Goal: Task Accomplishment & Management: Complete application form

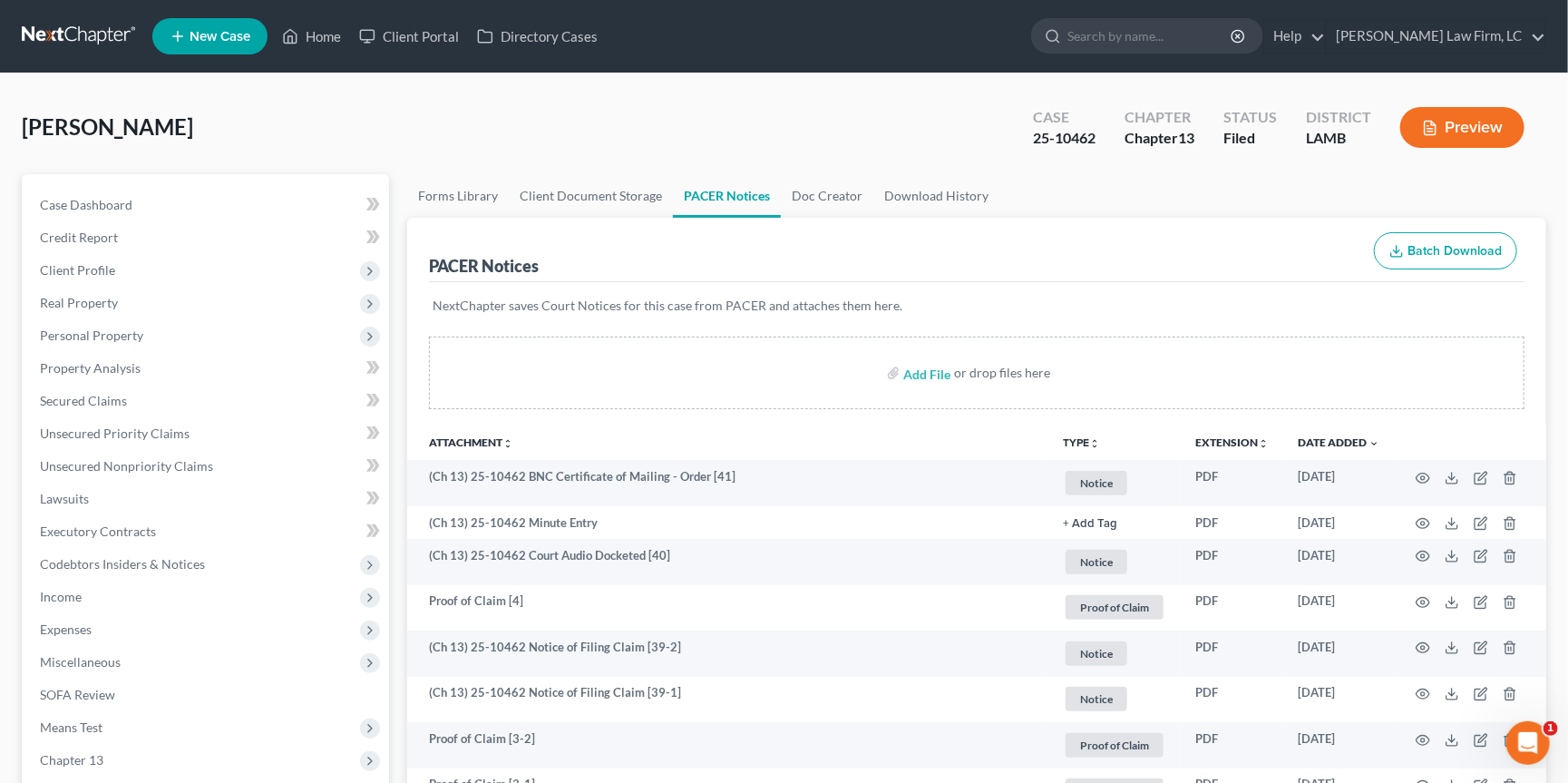
click at [89, 40] on link at bounding box center [80, 36] width 117 height 32
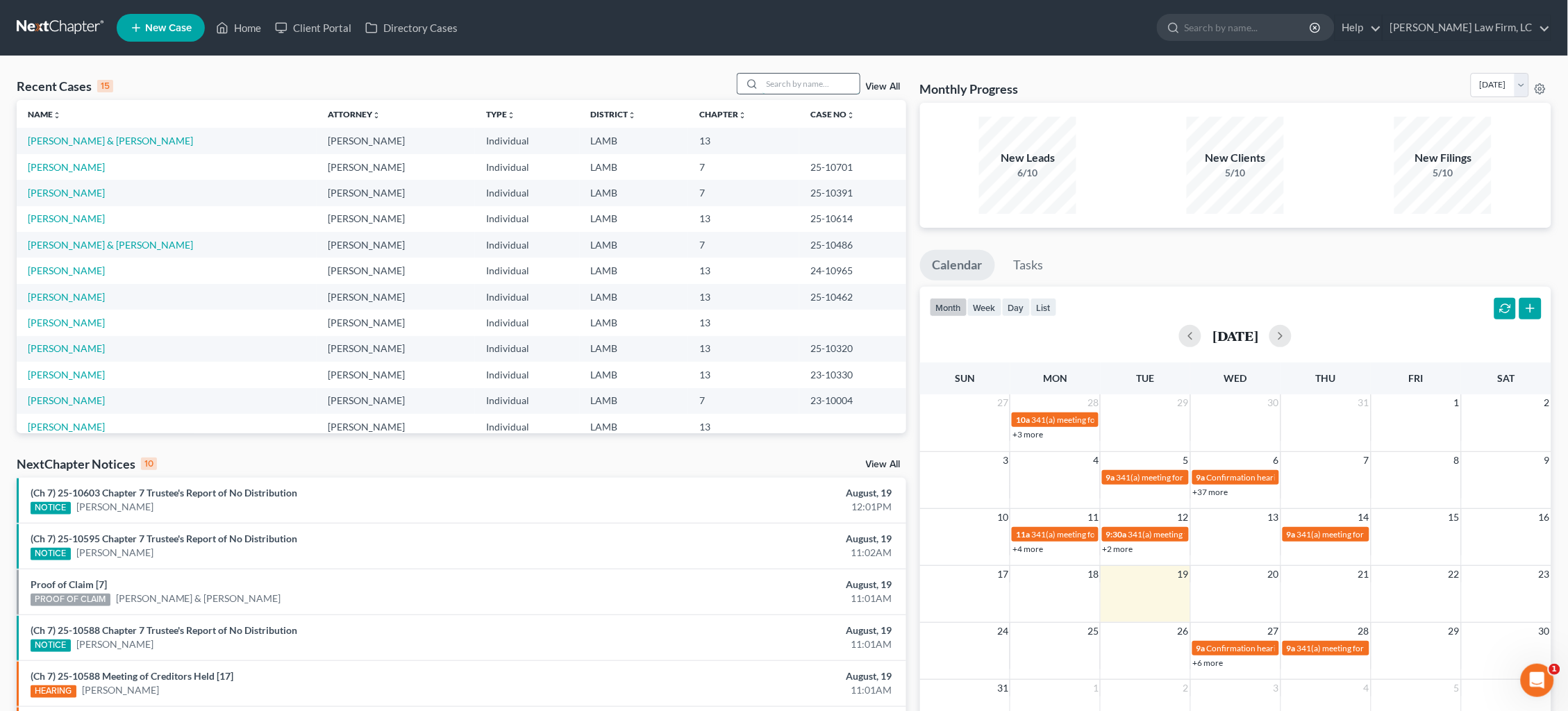
click at [830, 85] on input "search" at bounding box center [811, 84] width 97 height 20
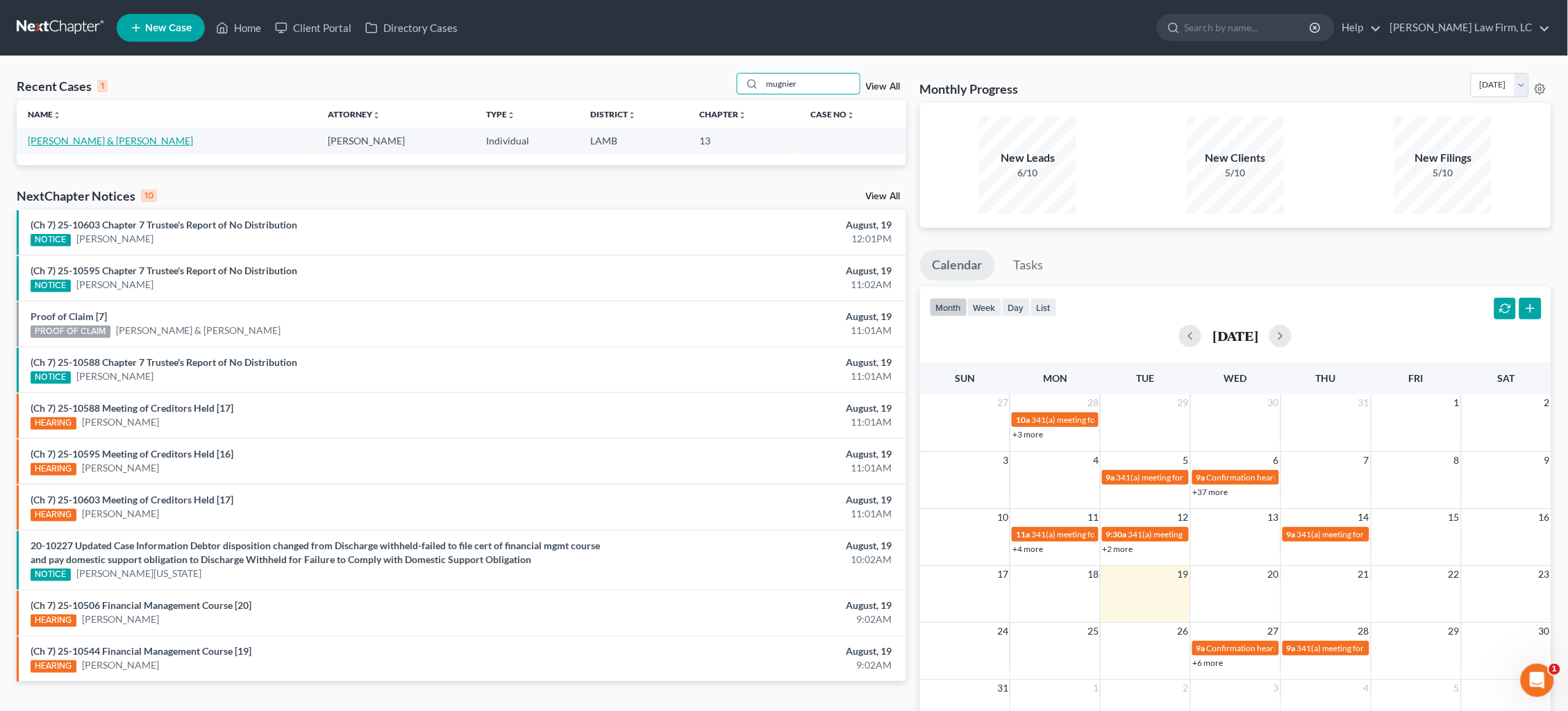
type input "mugnier"
click at [119, 140] on link "[PERSON_NAME] & [PERSON_NAME]" at bounding box center [110, 140] width 165 height 12
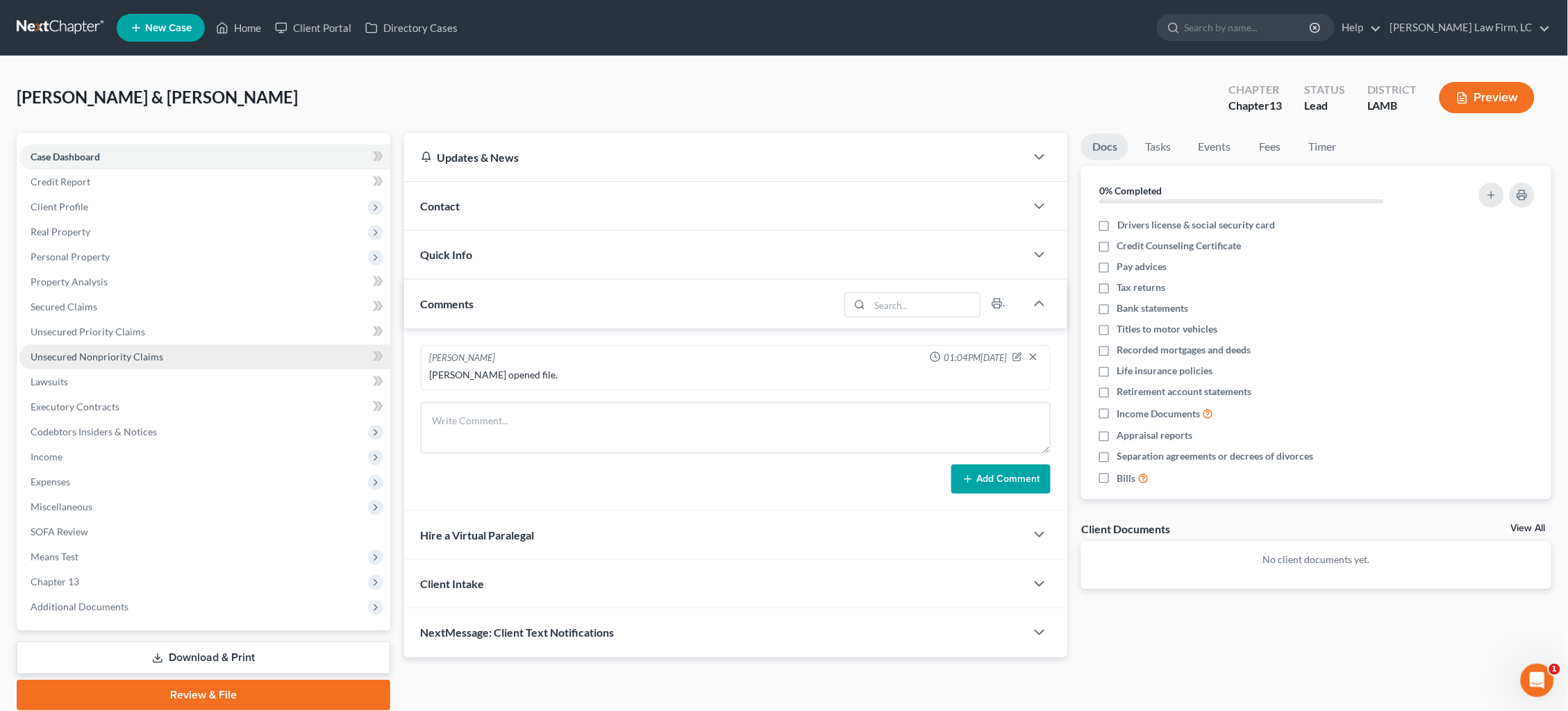
click at [124, 351] on span "Unsecured Nonpriority Claims" at bounding box center [96, 357] width 132 height 12
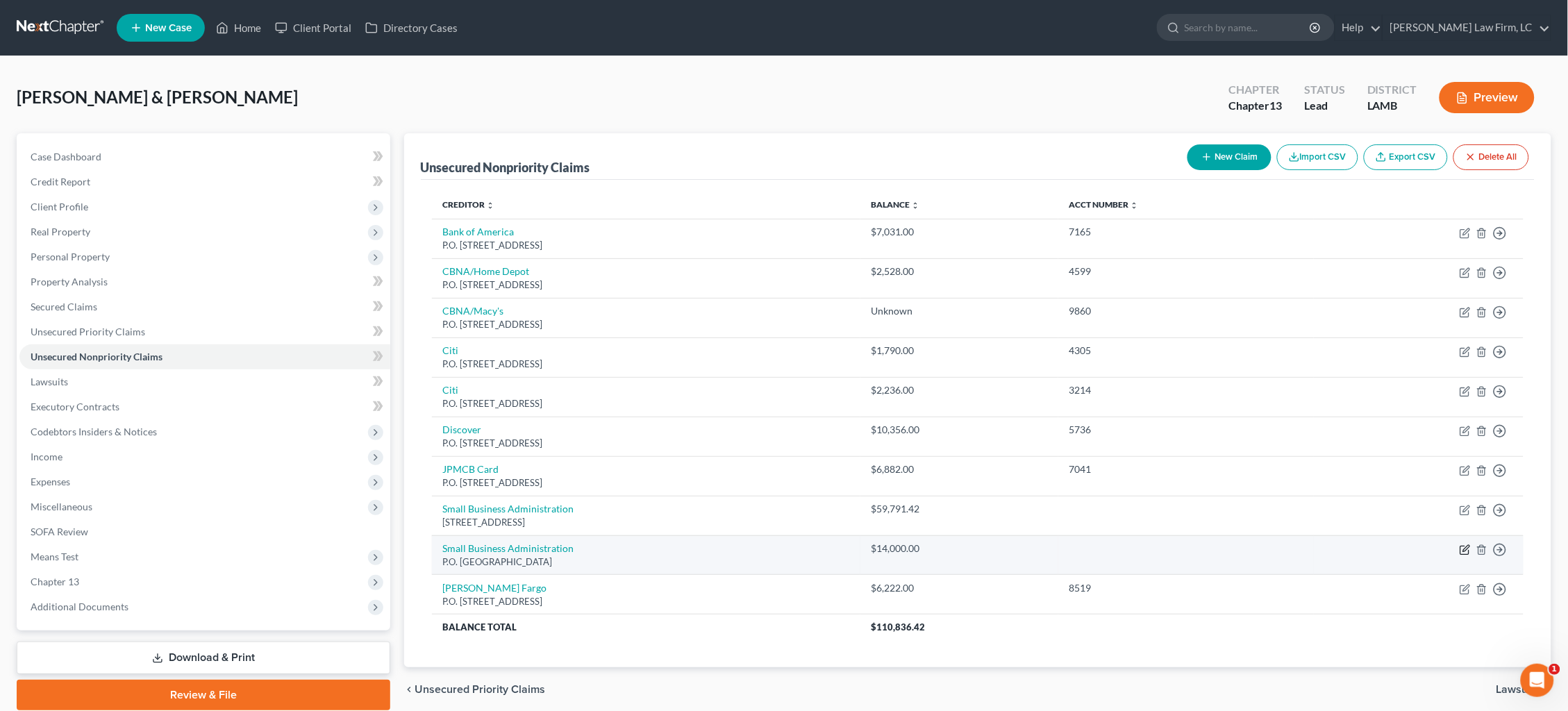
click at [1200, 544] on icon "button" at bounding box center [1465, 550] width 11 height 11
select select "10"
select select "0"
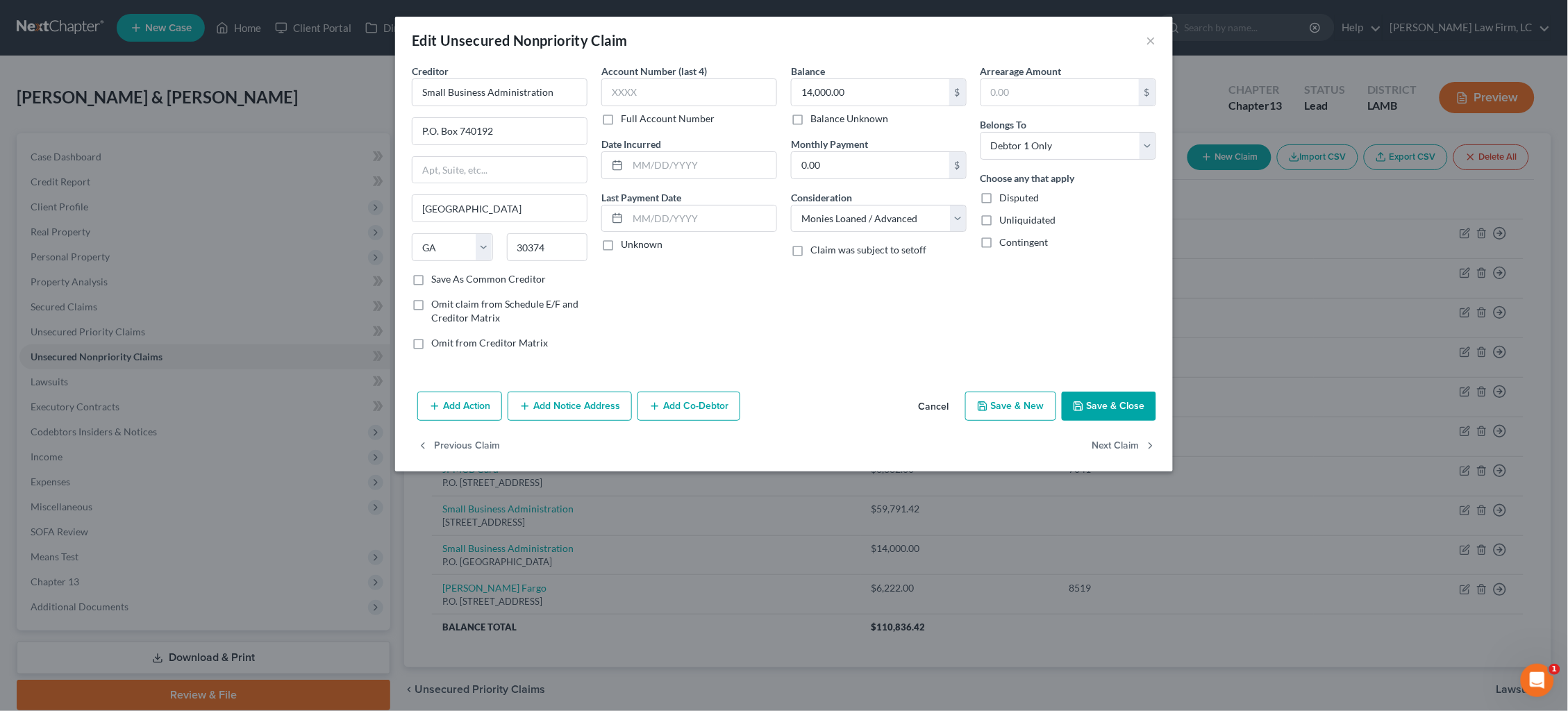
click at [582, 408] on button "Add Notice Address" at bounding box center [569, 406] width 124 height 29
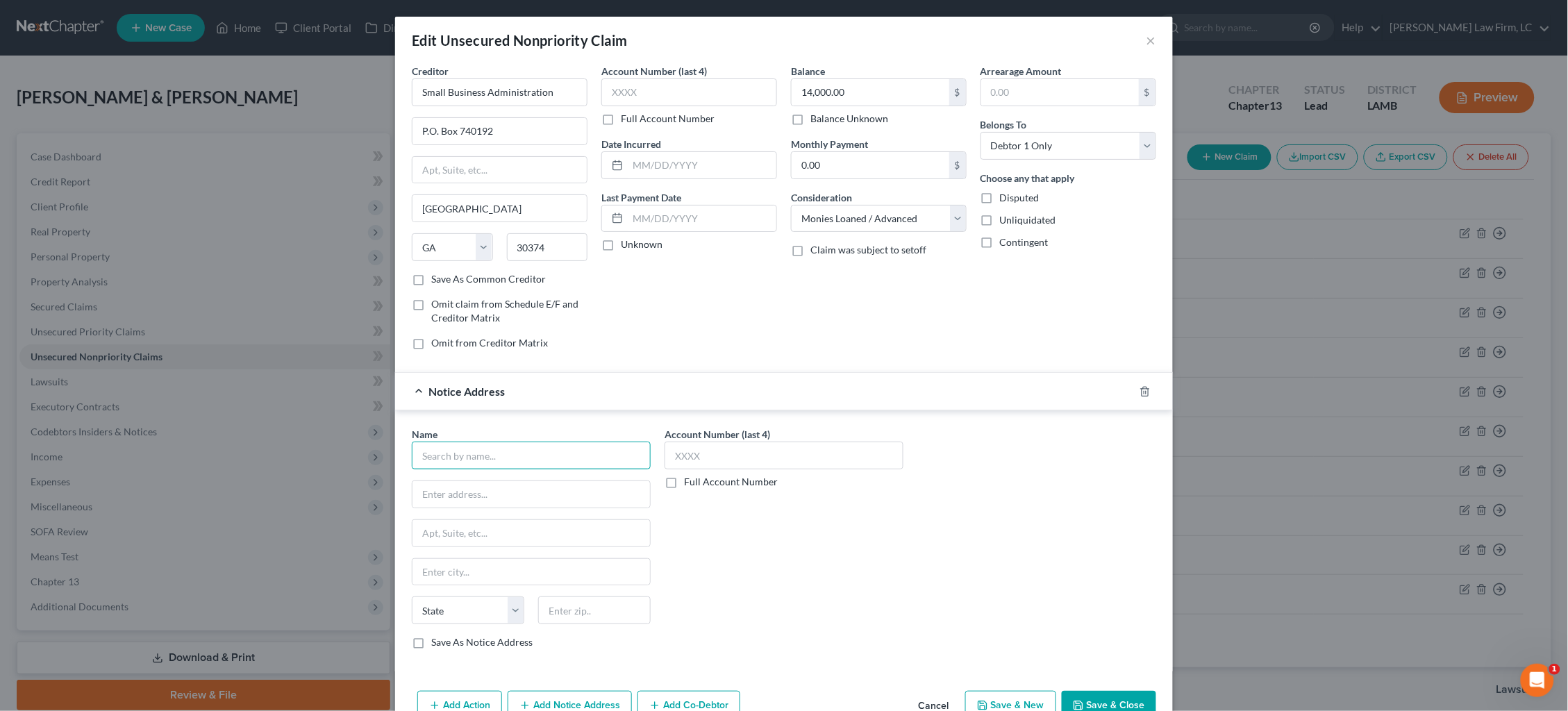
click at [553, 445] on input "text" at bounding box center [531, 455] width 239 height 28
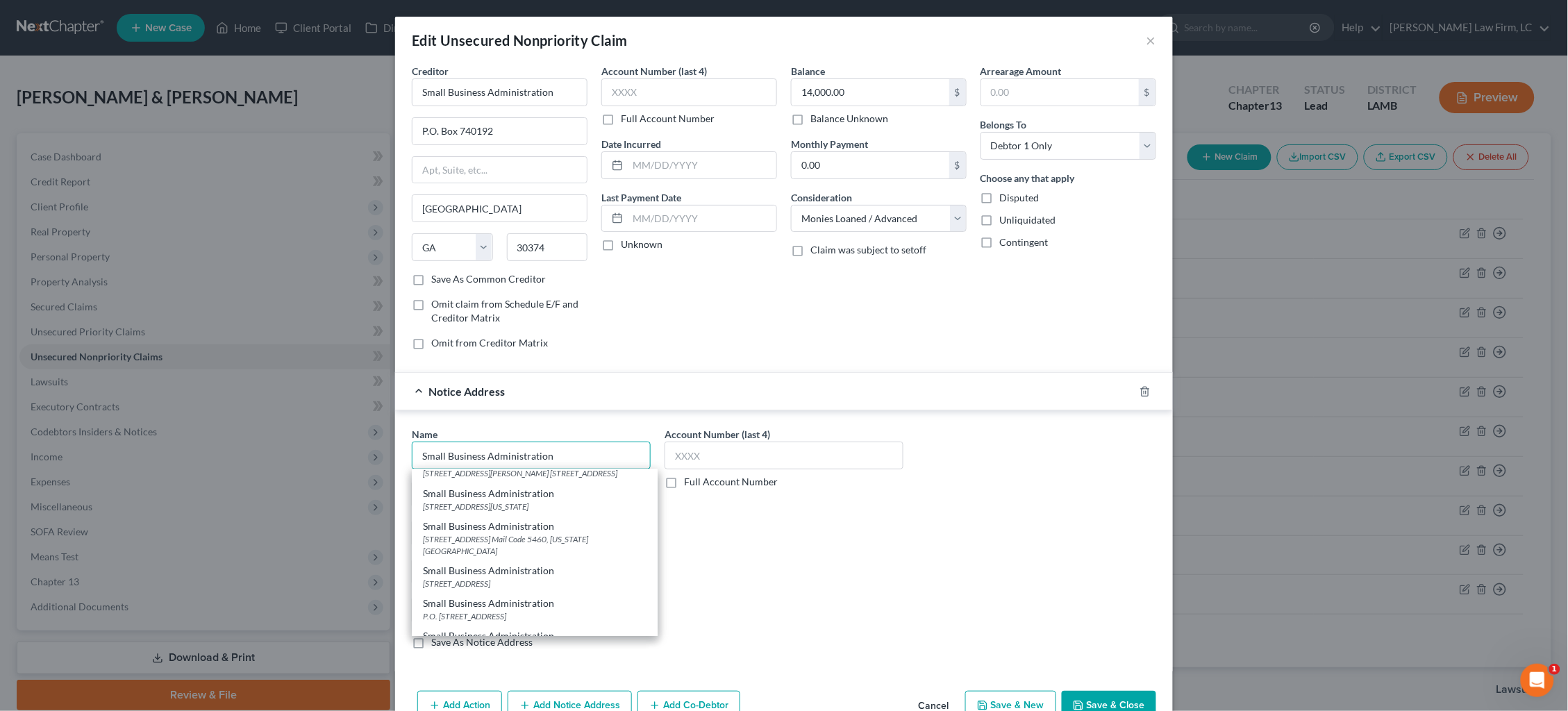
type input "Small Business Administration"
drag, startPoint x: 873, startPoint y: 552, endPoint x: 684, endPoint y: 557, distance: 189.1
click at [872, 552] on div "Account Number (last 4) Full Account Number" at bounding box center [784, 543] width 253 height 233
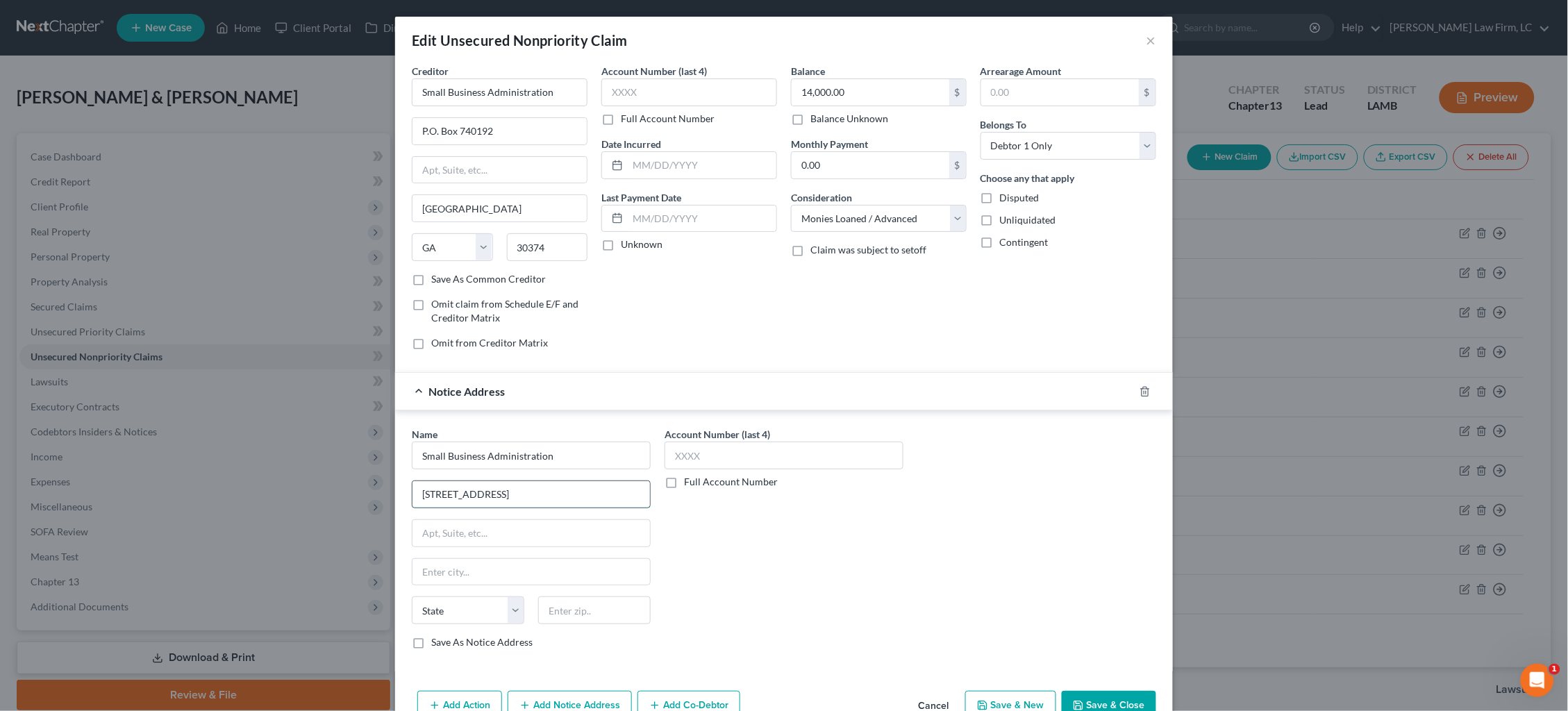
type input "[STREET_ADDRESS]"
type input "s"
type input "Ste. 828"
click at [562, 456] on input "Small Business Administration" at bounding box center [531, 455] width 239 height 28
type input "Small Business Administration"
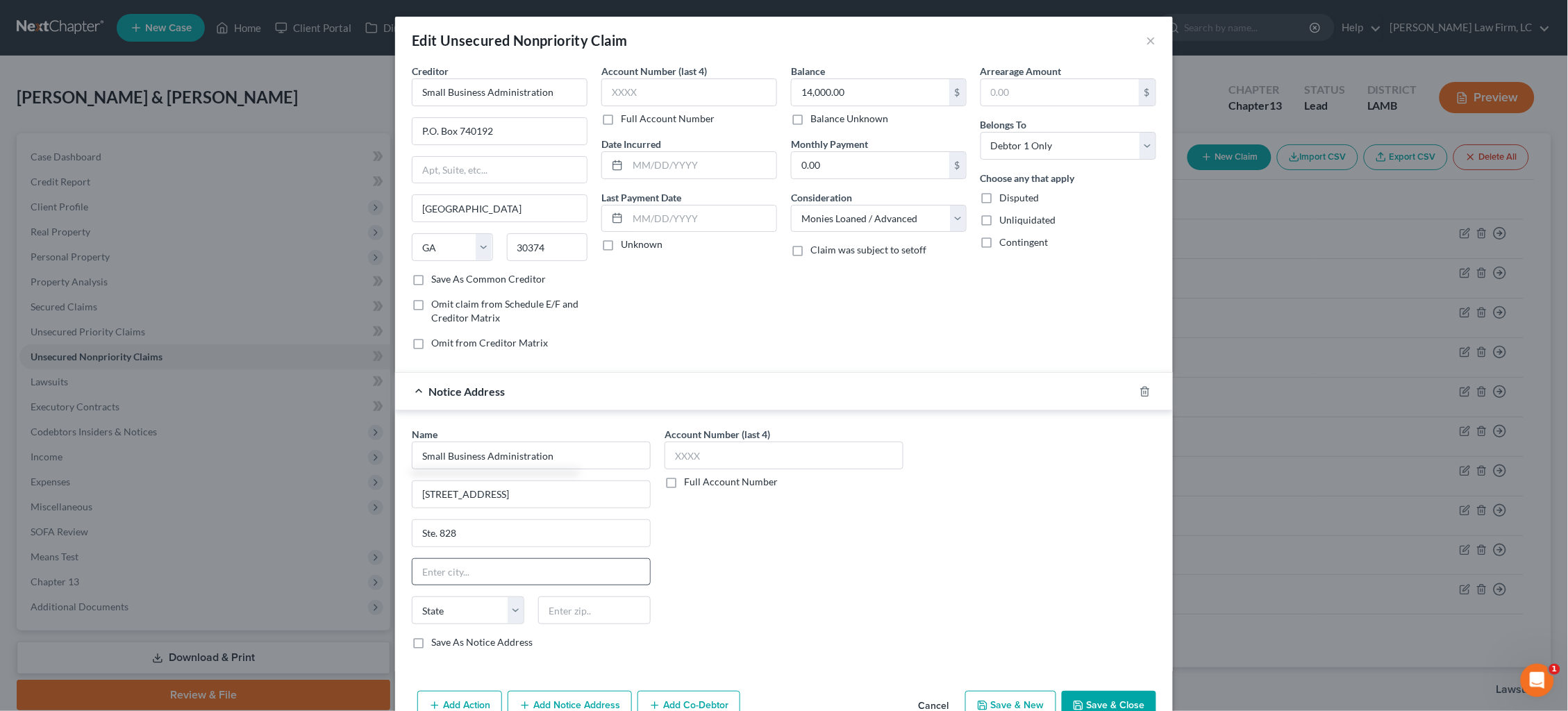
type input "[STREET_ADDRESS][PERSON_NAME]"
type input "Ste. 180"
type input "Santa [PERSON_NAME]"
select select "4"
type input "92701"
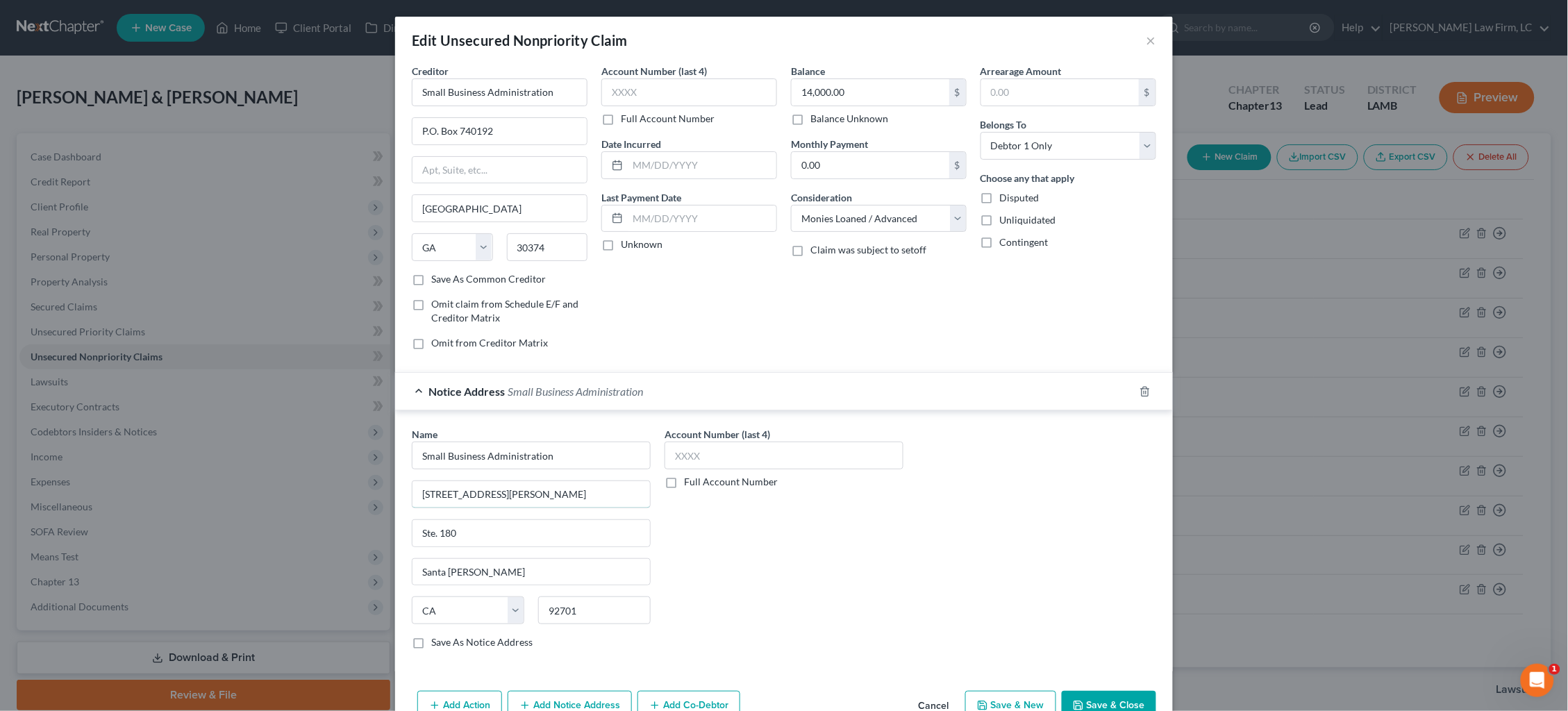
drag, startPoint x: 276, startPoint y: 479, endPoint x: 230, endPoint y: 479, distance: 46.0
click at [230, 479] on div "Edit Unsecured Nonpriority Claim × Creditor * Small Business Administration P.O…" at bounding box center [784, 355] width 1568 height 711
type input "[STREET_ADDRESS]"
type input "Ste. 828"
type input "[GEOGRAPHIC_DATA]"
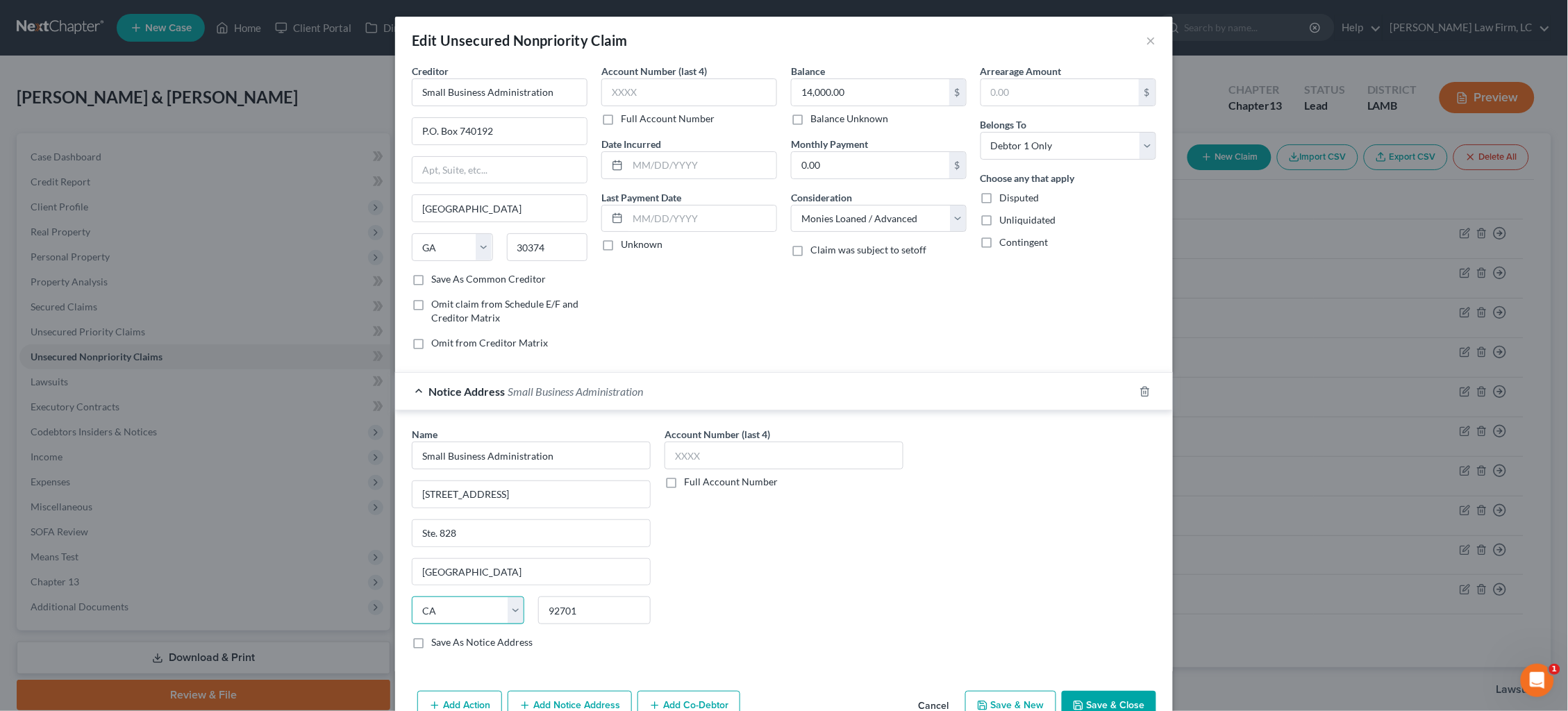
select select "19"
type input "70130"
click at [445, 598] on label "Save As Notice Address" at bounding box center [482, 642] width 102 height 14
click at [445, 598] on input "Save As Notice Address" at bounding box center [442, 639] width 9 height 9
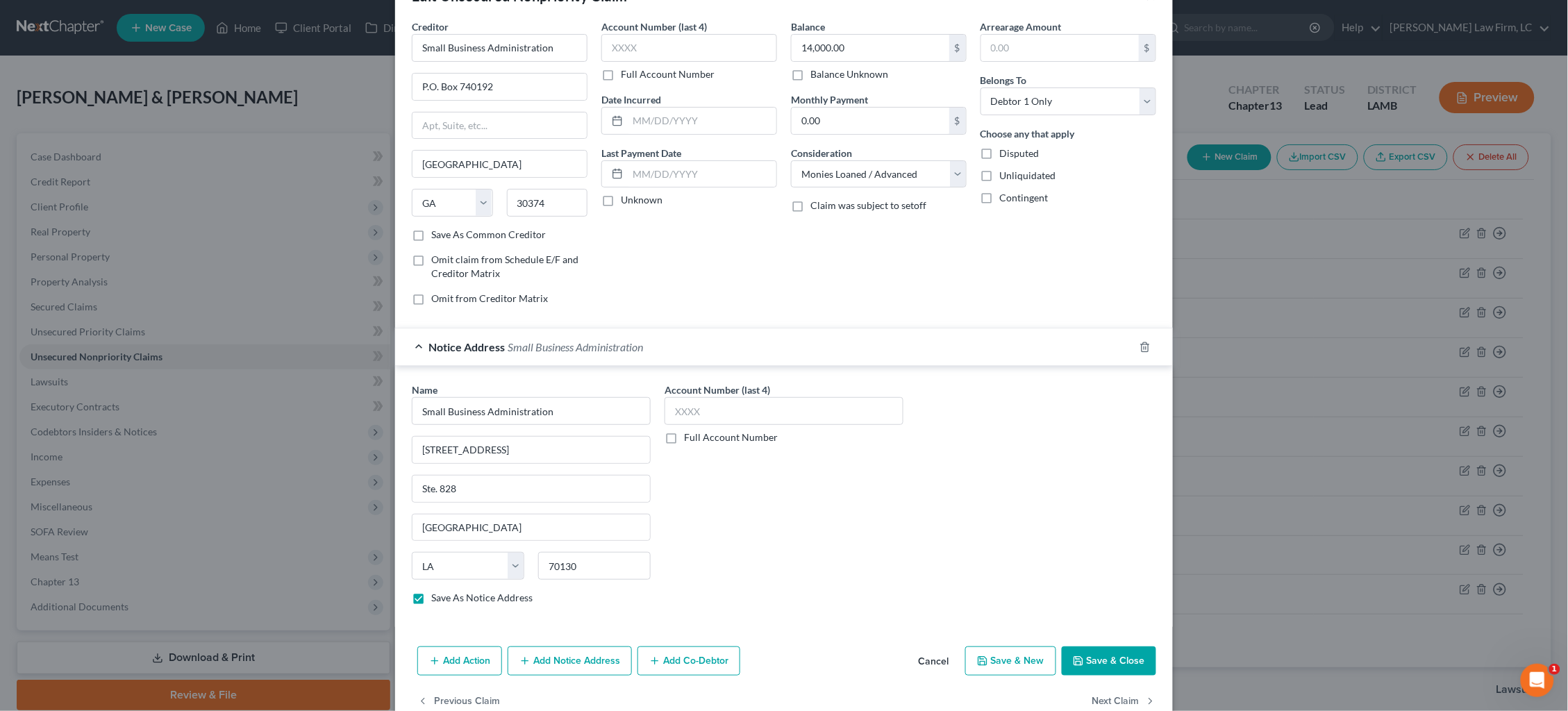
scroll to position [53, 0]
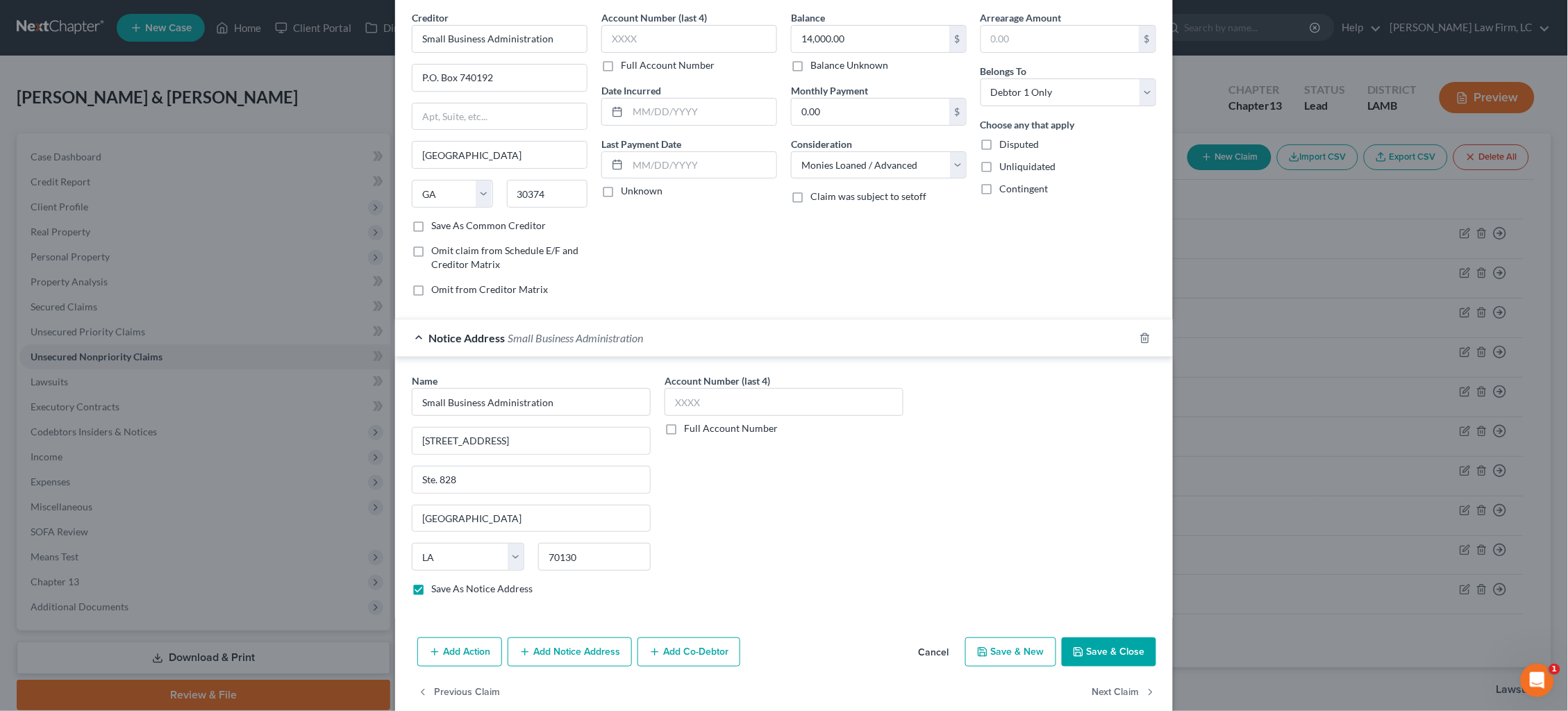
click at [1089, 598] on button "Save & Close" at bounding box center [1108, 652] width 94 height 29
checkbox input "false"
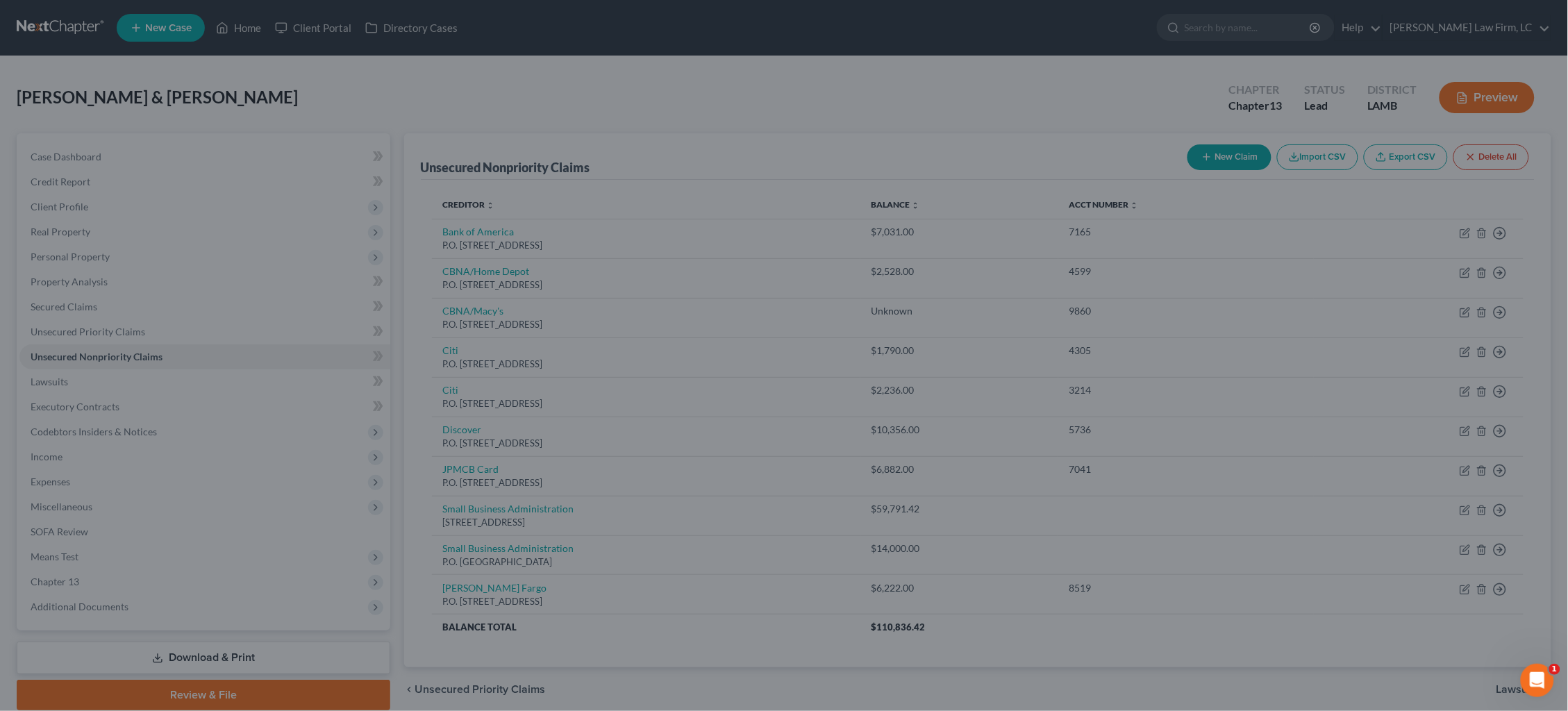
type input "0"
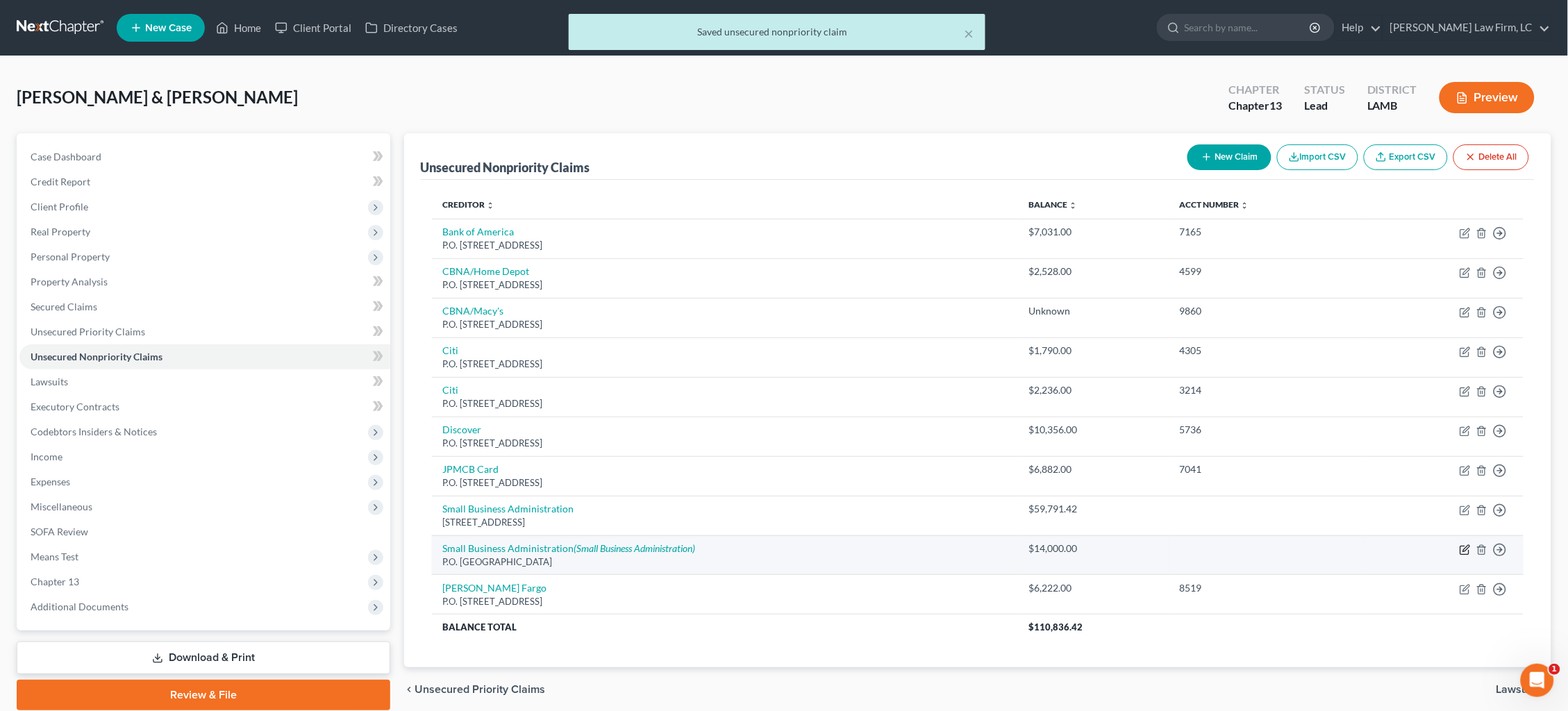
click at [1200, 546] on icon "button" at bounding box center [1464, 550] width 8 height 8
select select "10"
select select "0"
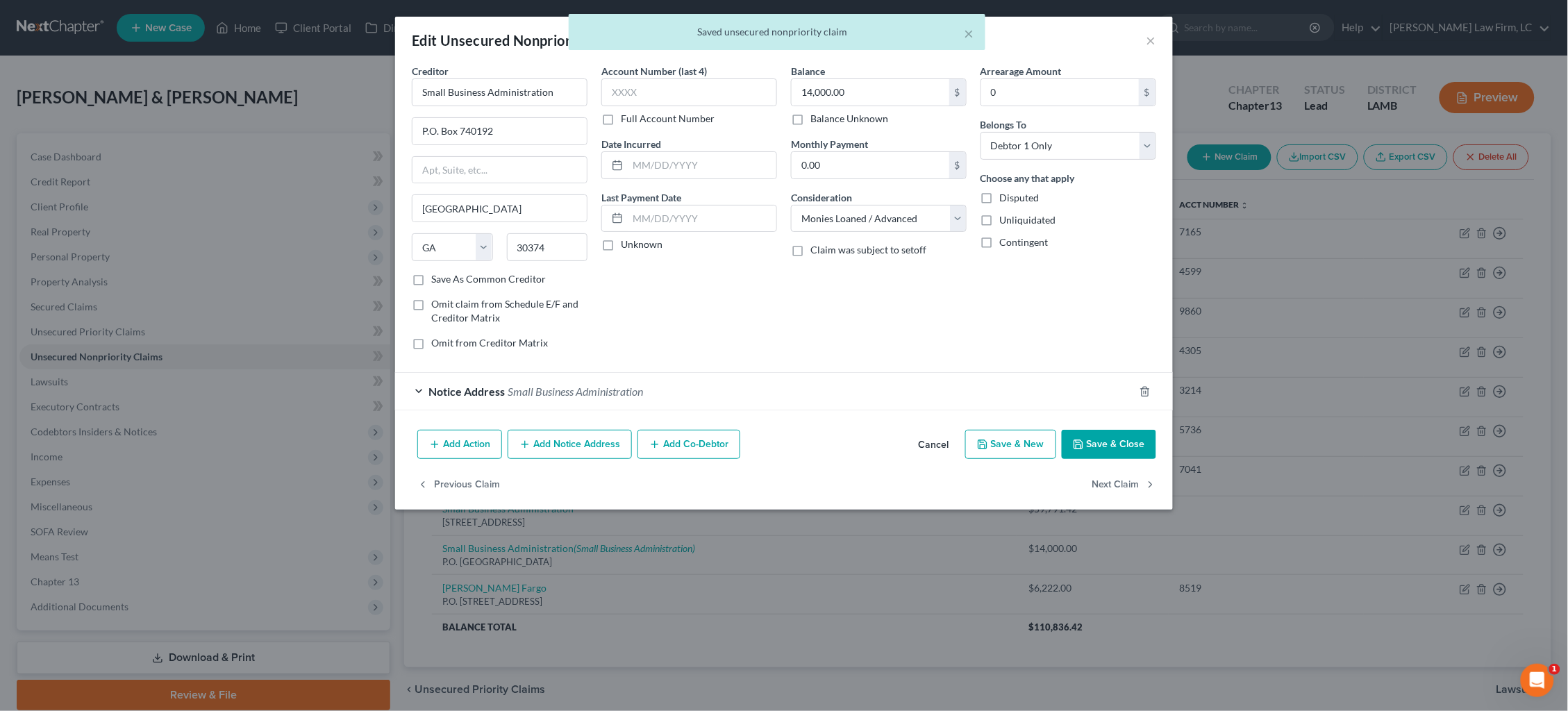
click at [541, 448] on button "Add Notice Address" at bounding box center [569, 444] width 124 height 29
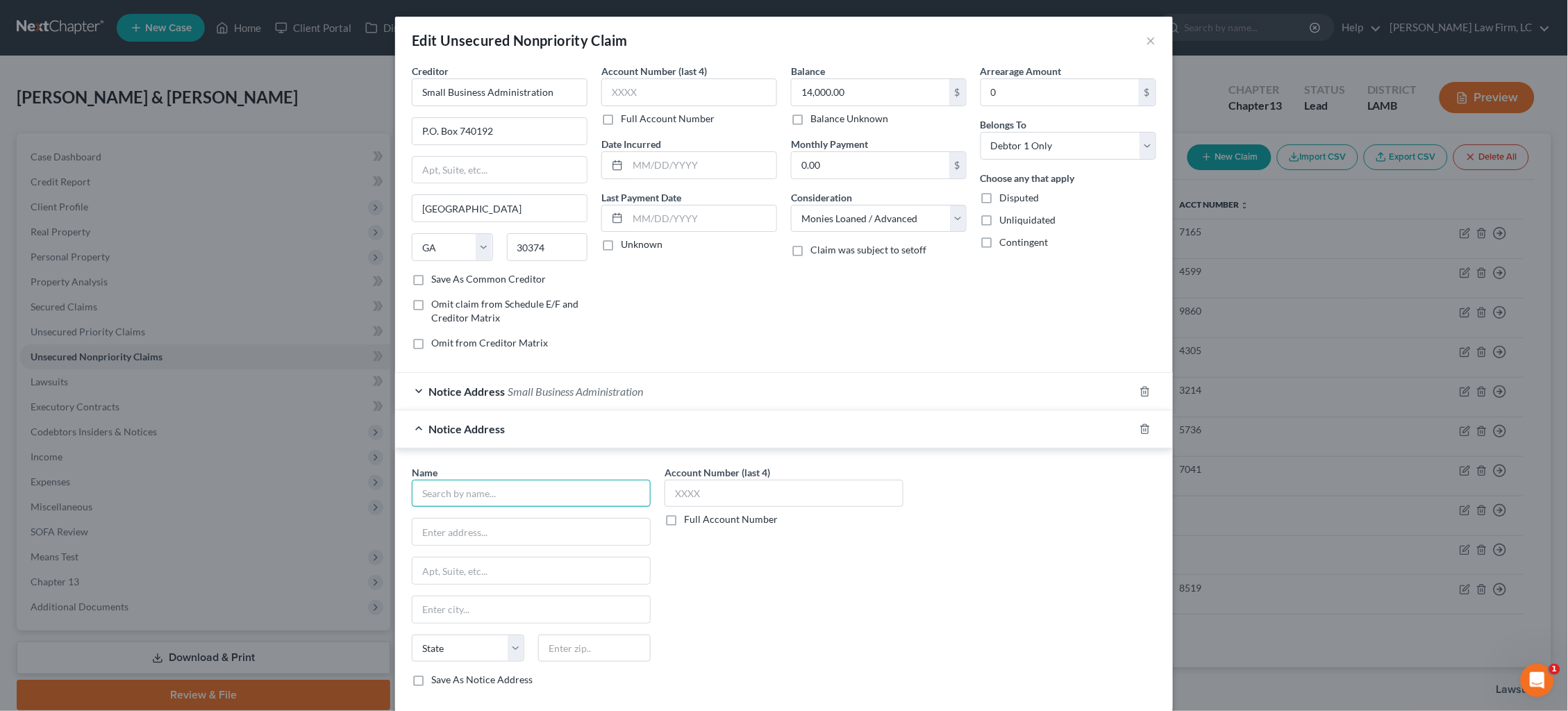
click at [520, 479] on input "text" at bounding box center [531, 493] width 239 height 28
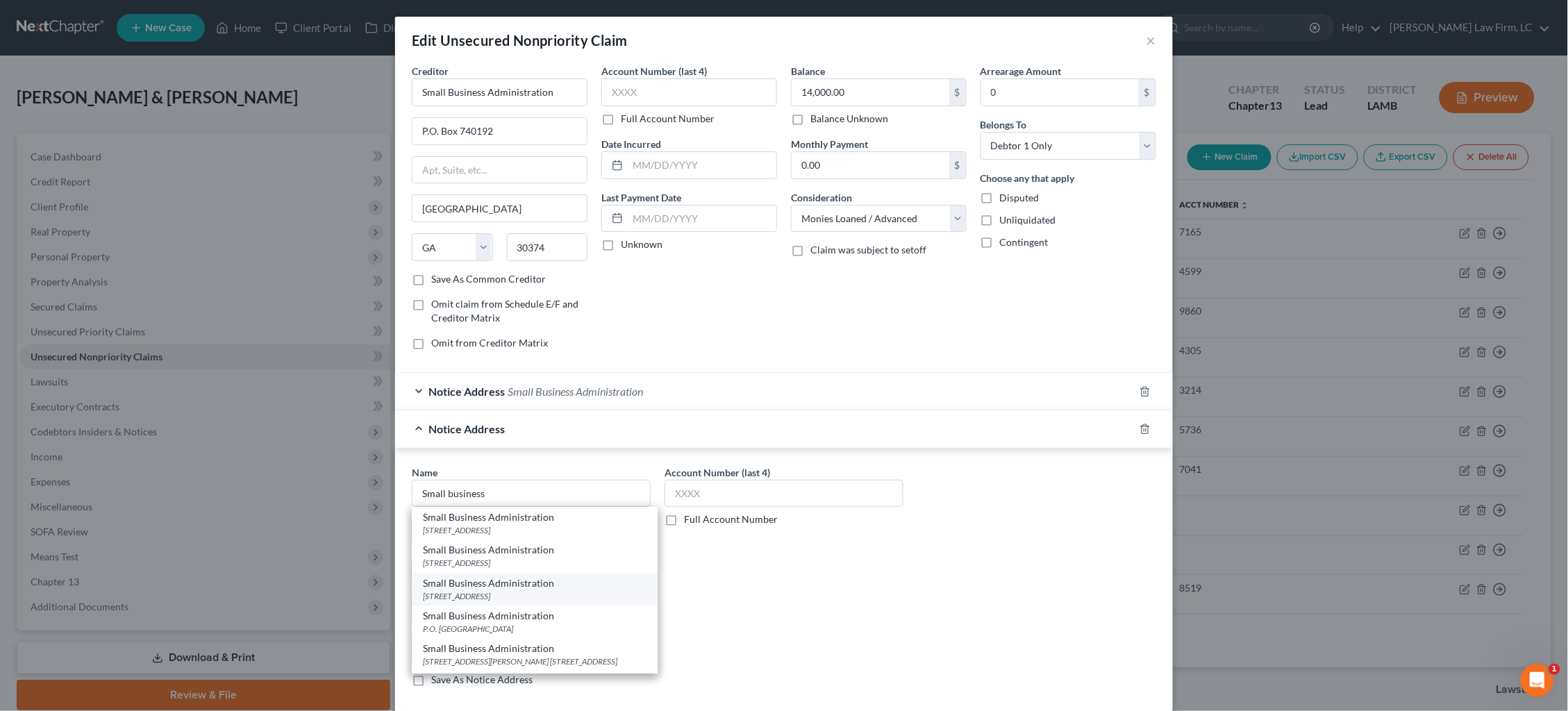
click at [545, 582] on div "Small Business Administration" at bounding box center [535, 582] width 224 height 14
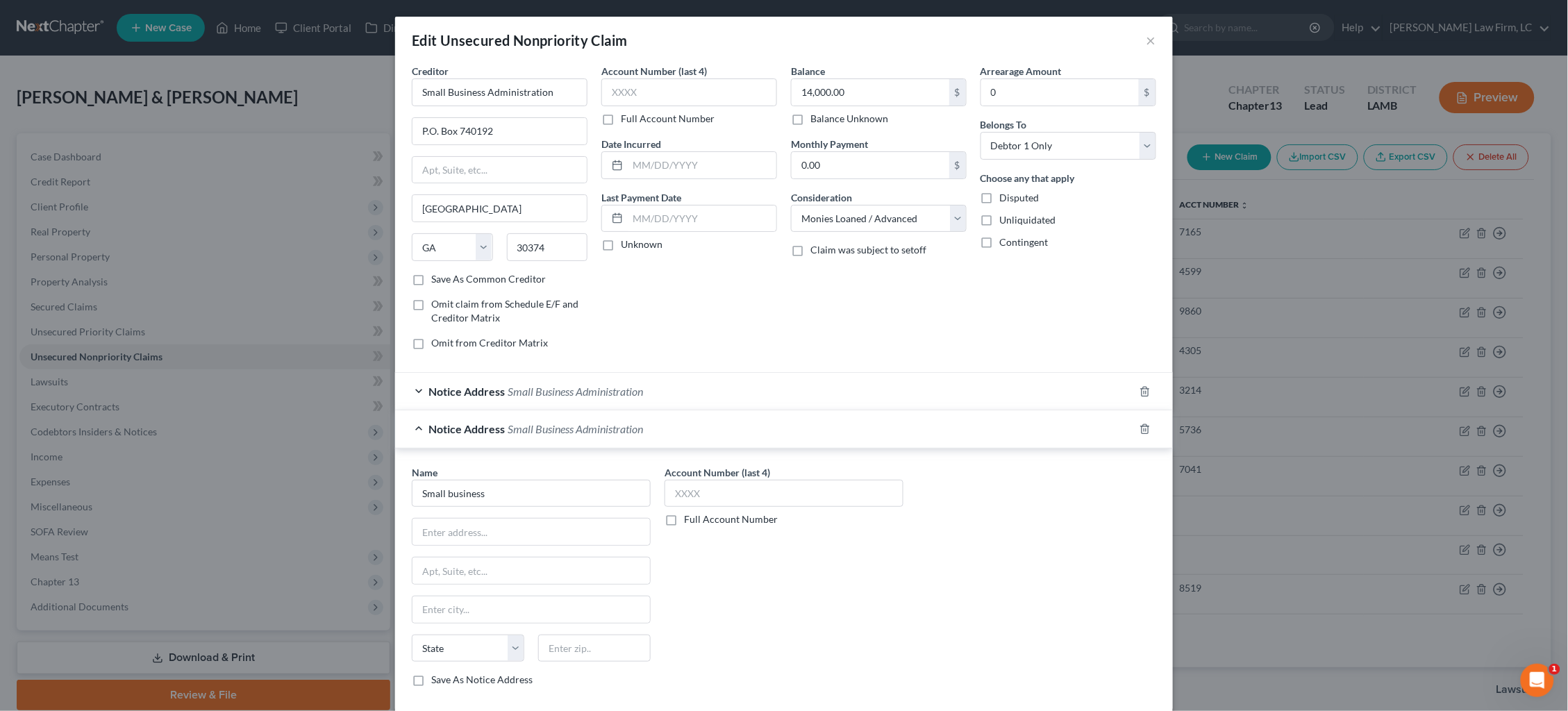
type input "Small Business Administration"
type input "[GEOGRAPHIC_DATA]"
type input "Ste. 300"
type input "[GEOGRAPHIC_DATA]"
select select "45"
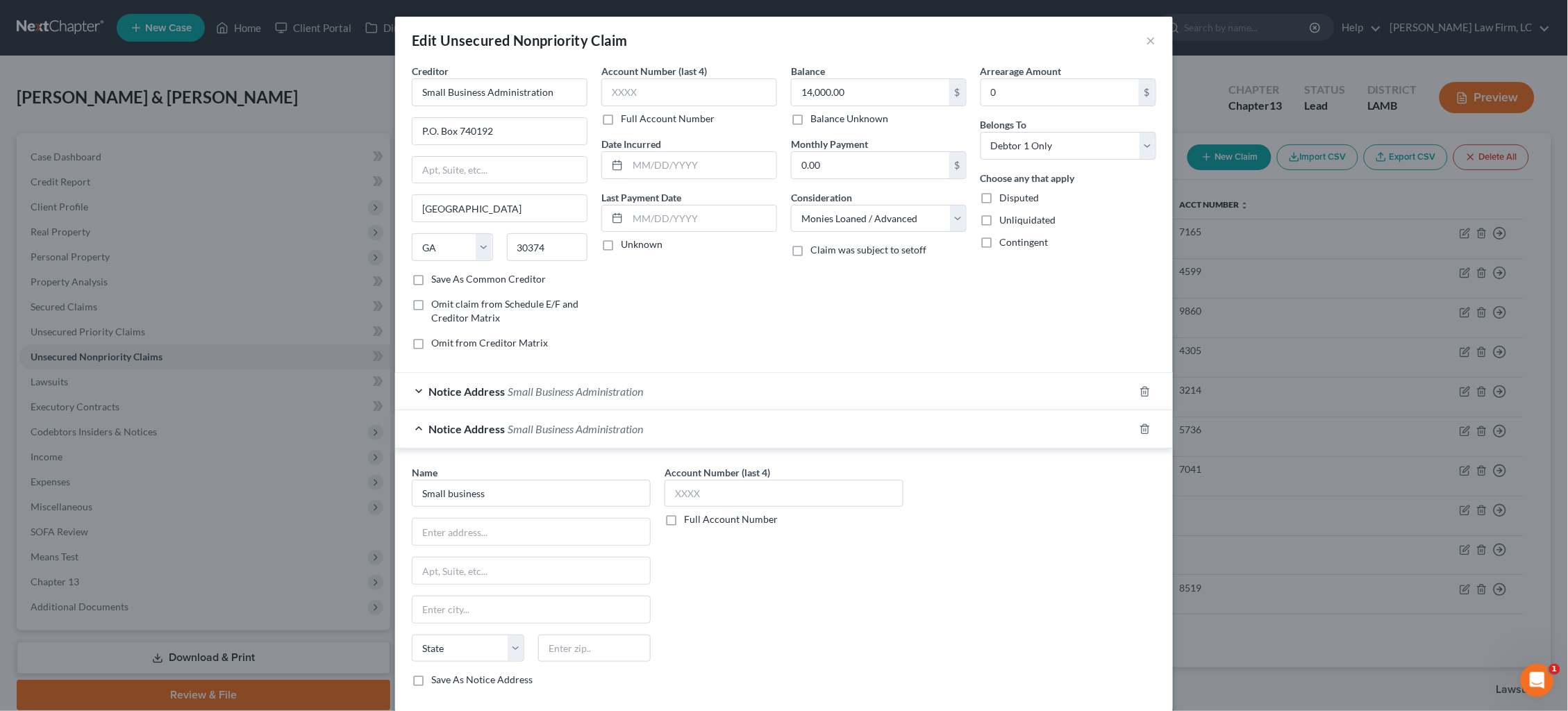
type input "79935"
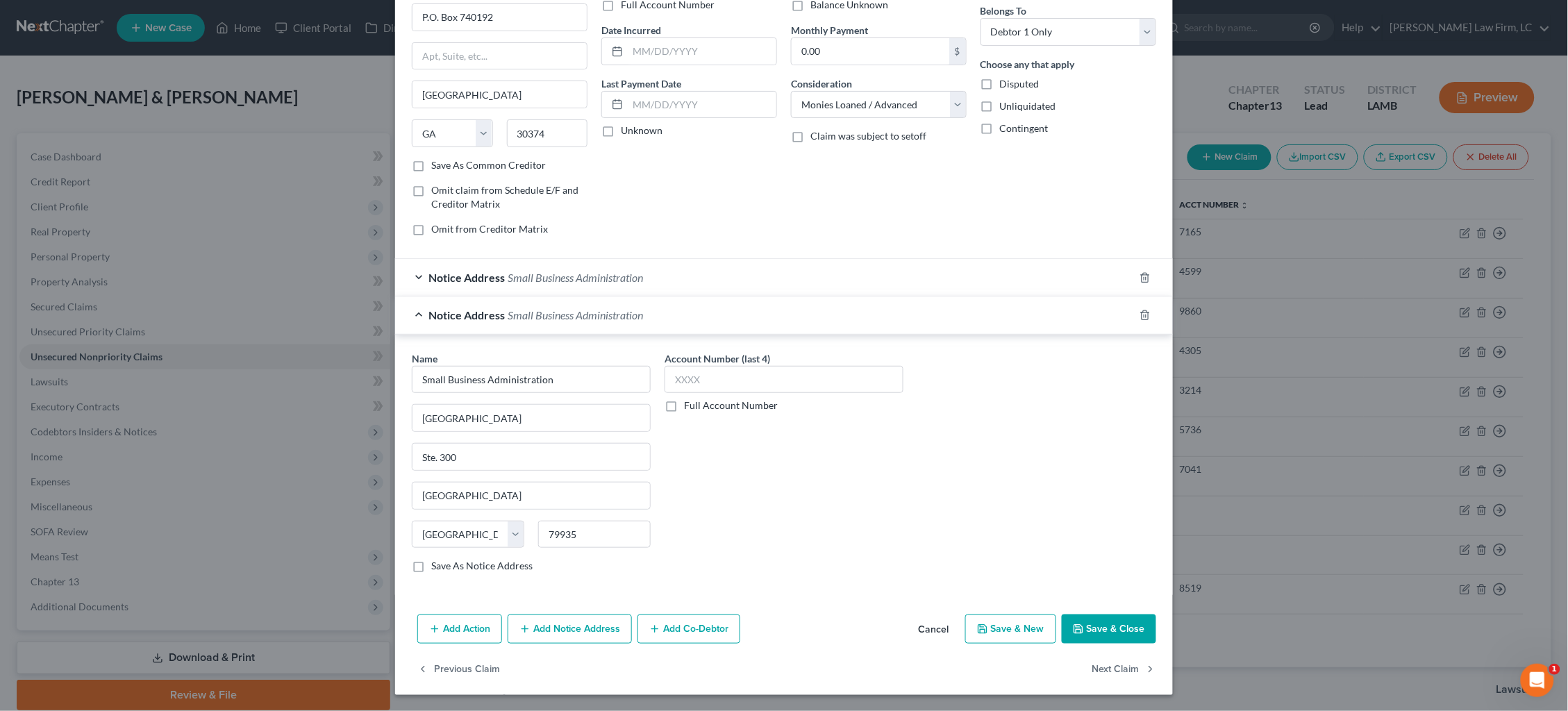
scroll to position [113, 0]
click at [1116, 598] on button "Save & Close" at bounding box center [1108, 631] width 94 height 29
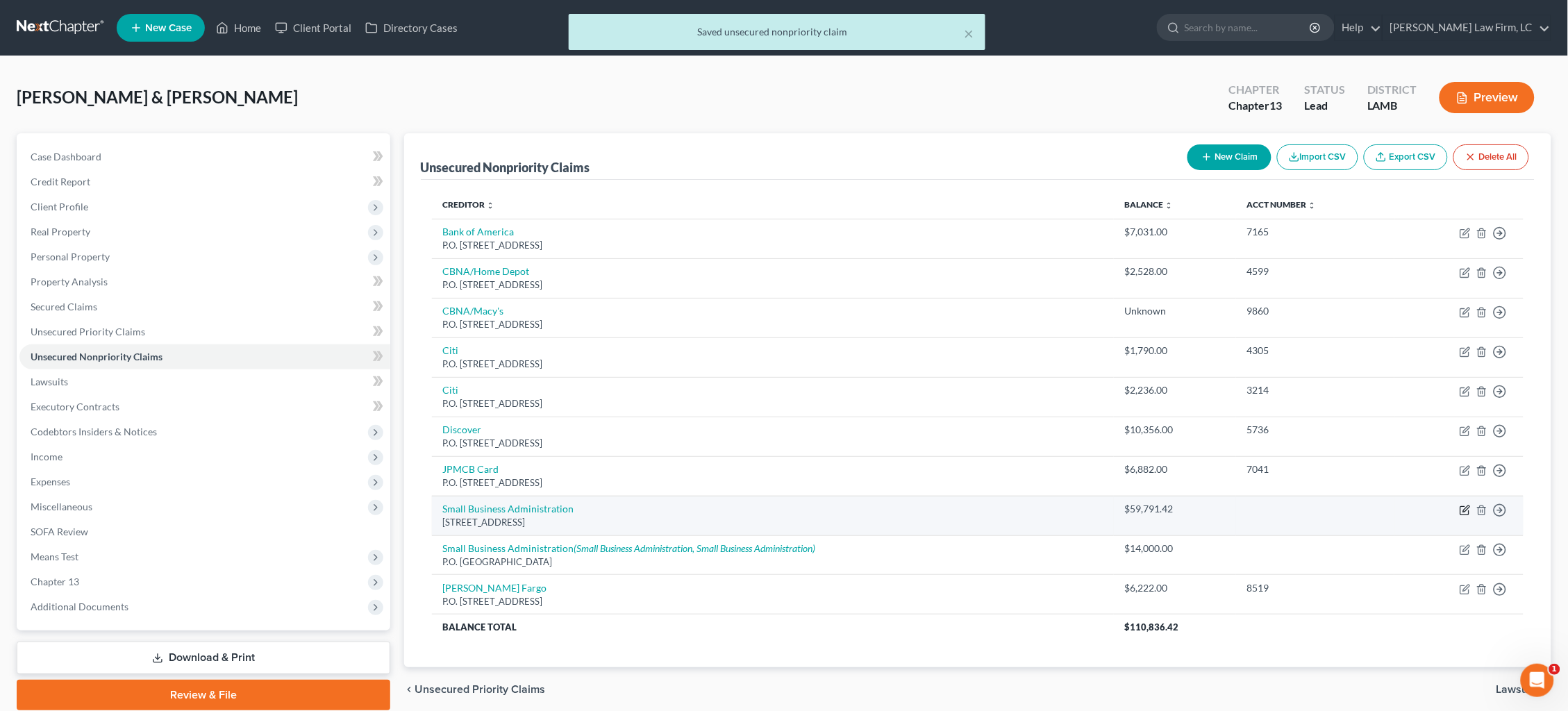
click at [1200, 505] on icon "button" at bounding box center [1465, 510] width 11 height 11
select select "4"
select select "10"
select select "1"
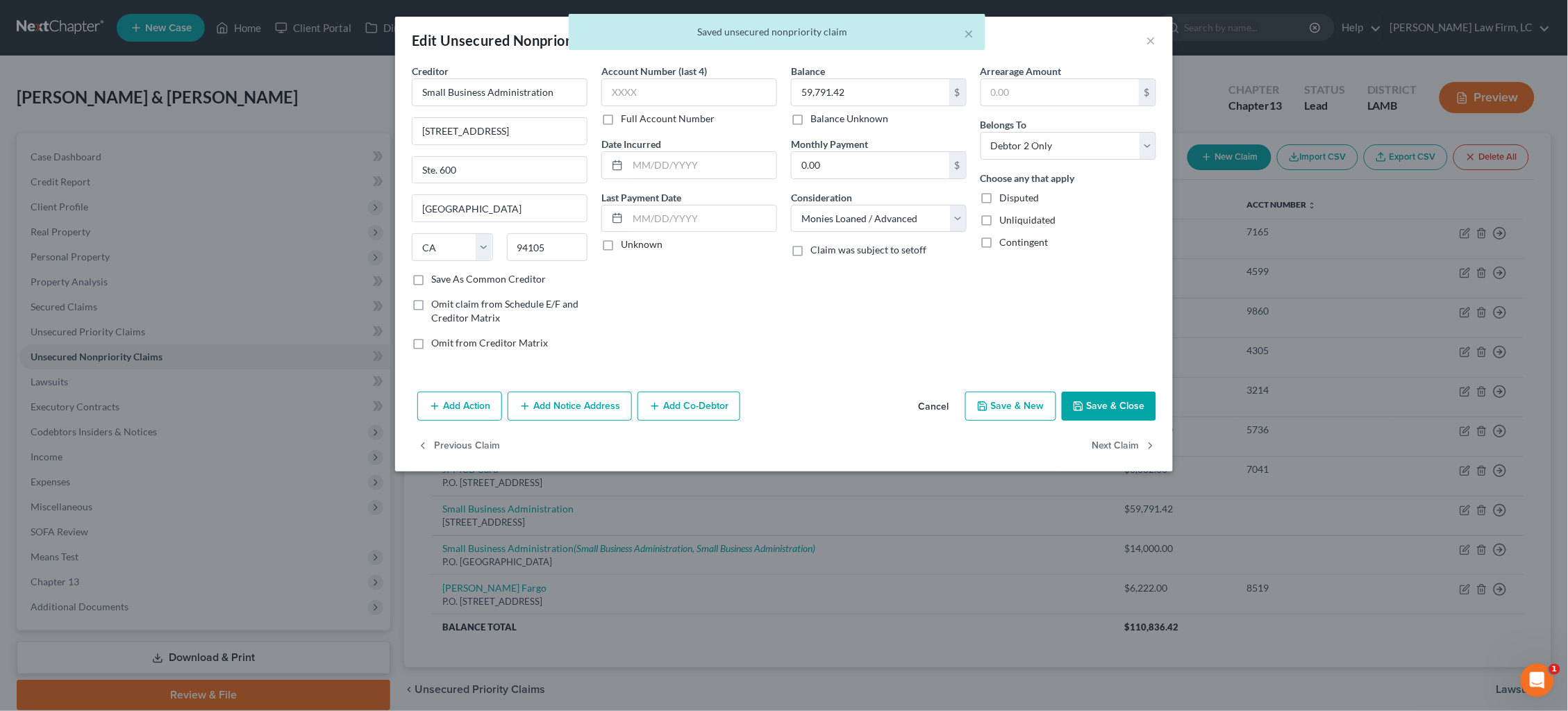
click at [554, 412] on button "Add Notice Address" at bounding box center [569, 406] width 124 height 29
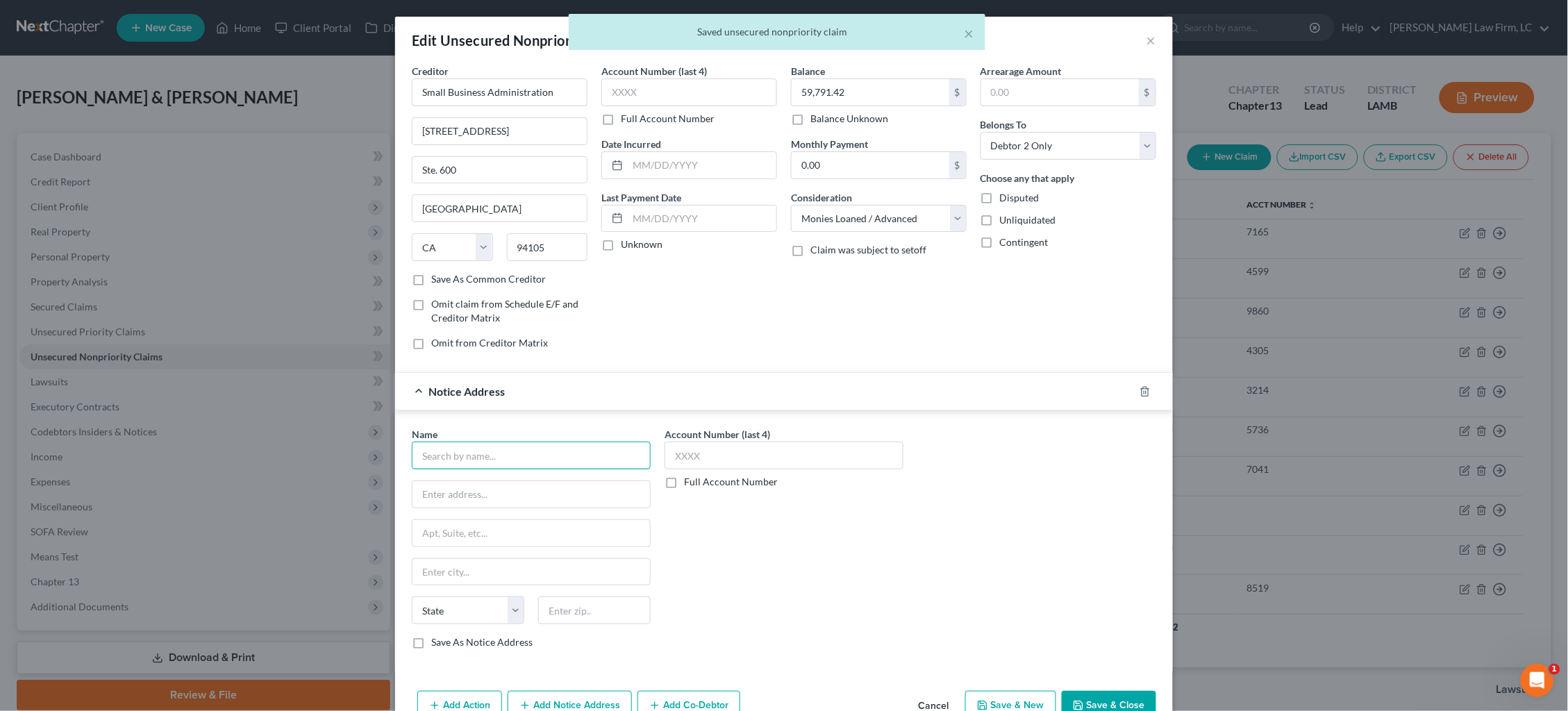
click at [517, 450] on input "text" at bounding box center [531, 455] width 239 height 28
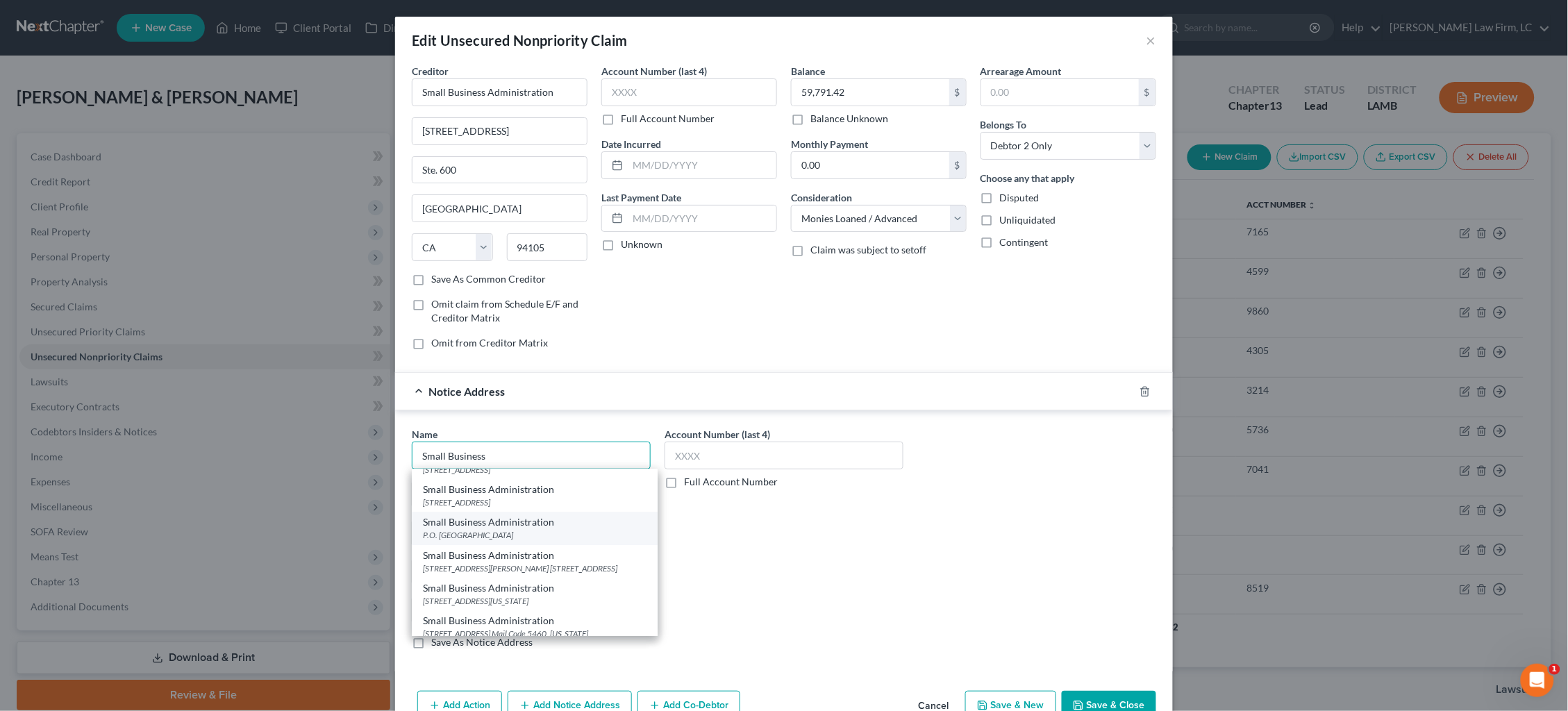
scroll to position [45, 0]
click at [570, 592] on div "Small Business Administration" at bounding box center [535, 598] width 224 height 14
type input "Small Business Administration"
type input "[STREET_ADDRESS]"
type input "[US_STATE]"
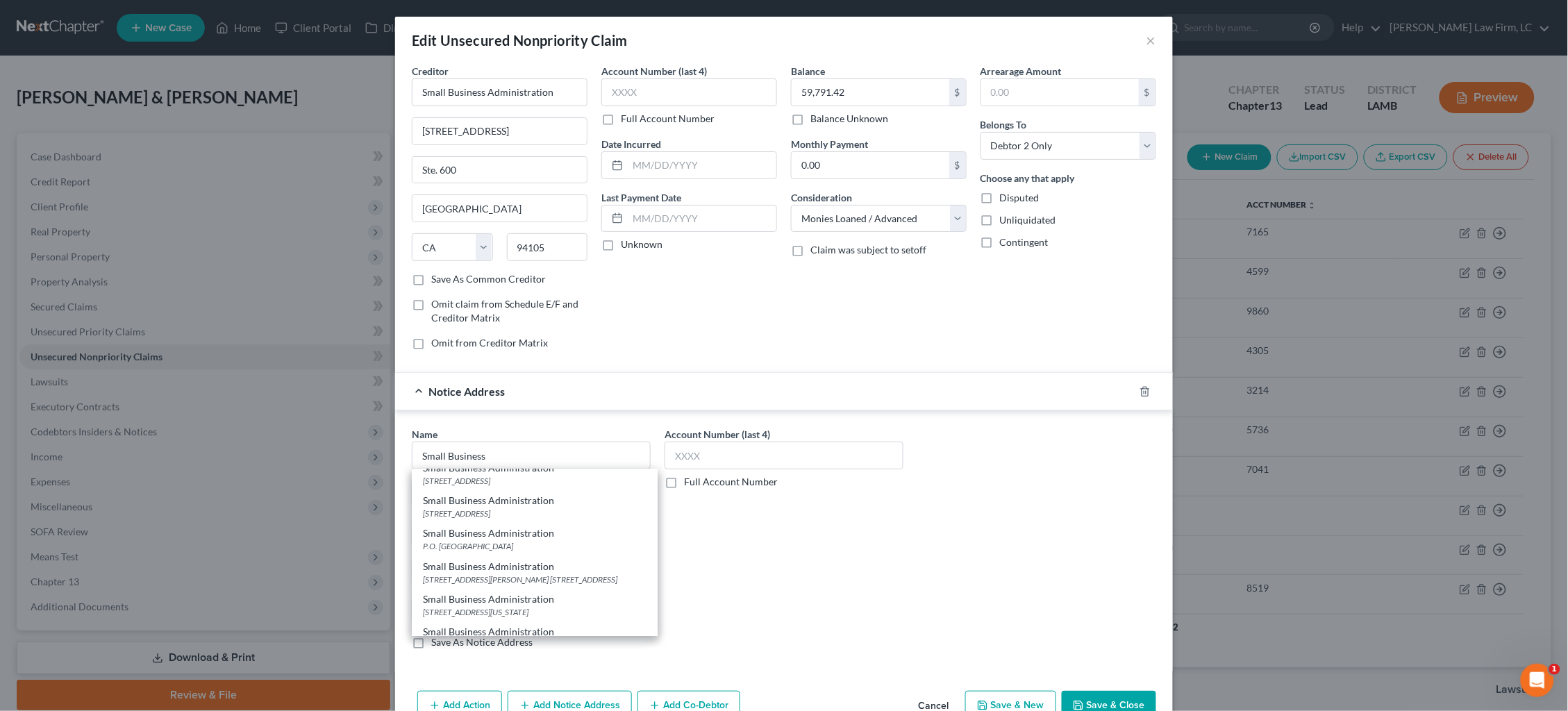
select select "8"
type input "20416"
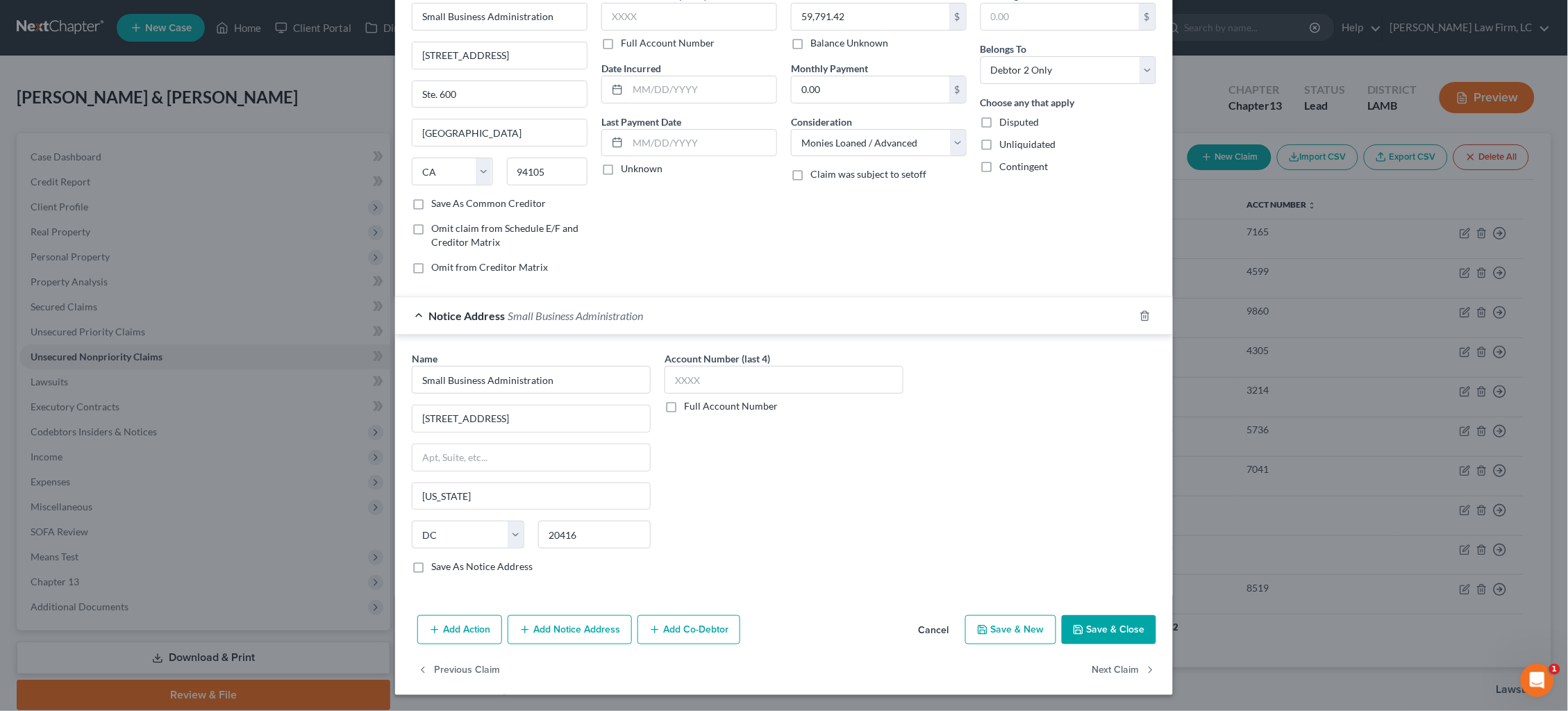
scroll to position [75, 0]
click at [1123, 598] on button "Save & Close" at bounding box center [1108, 631] width 94 height 29
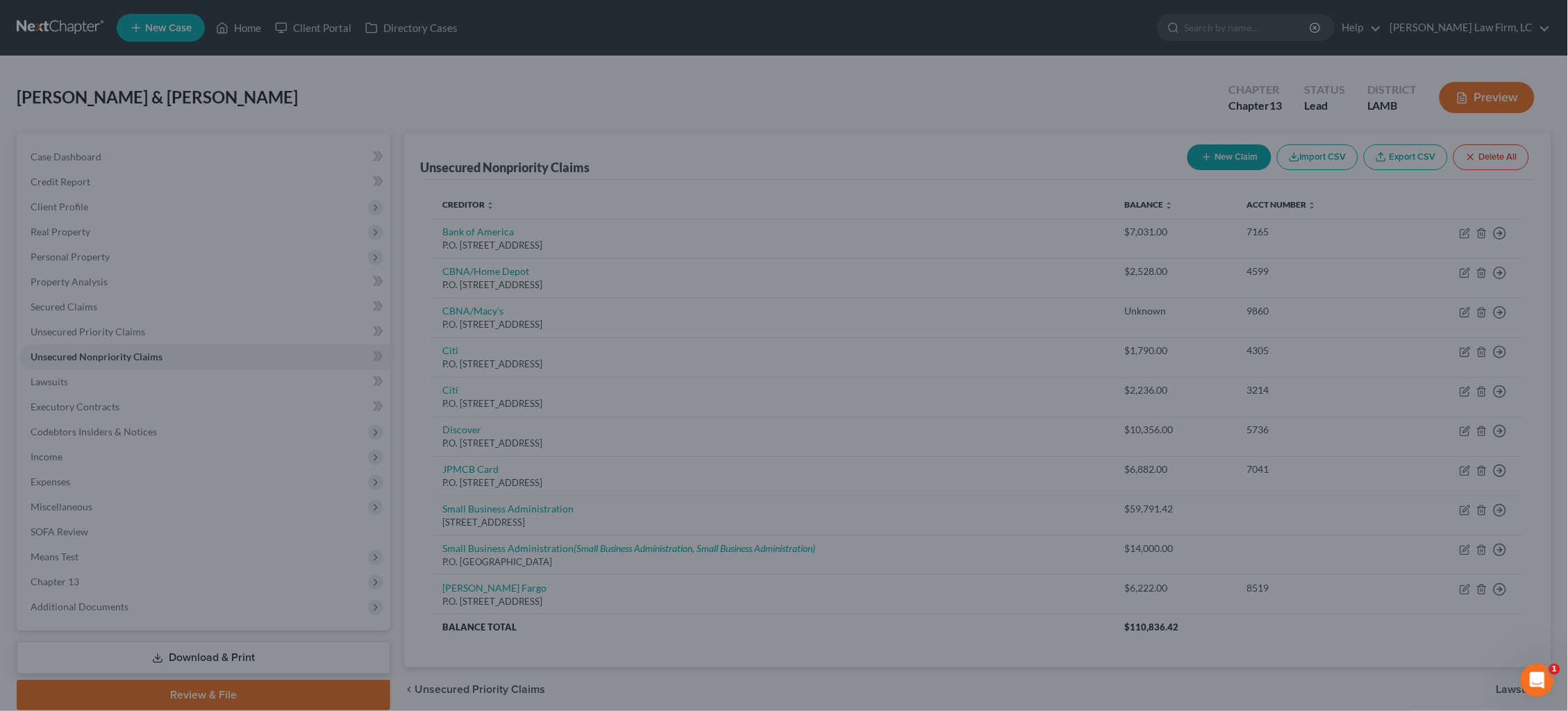
type input "0"
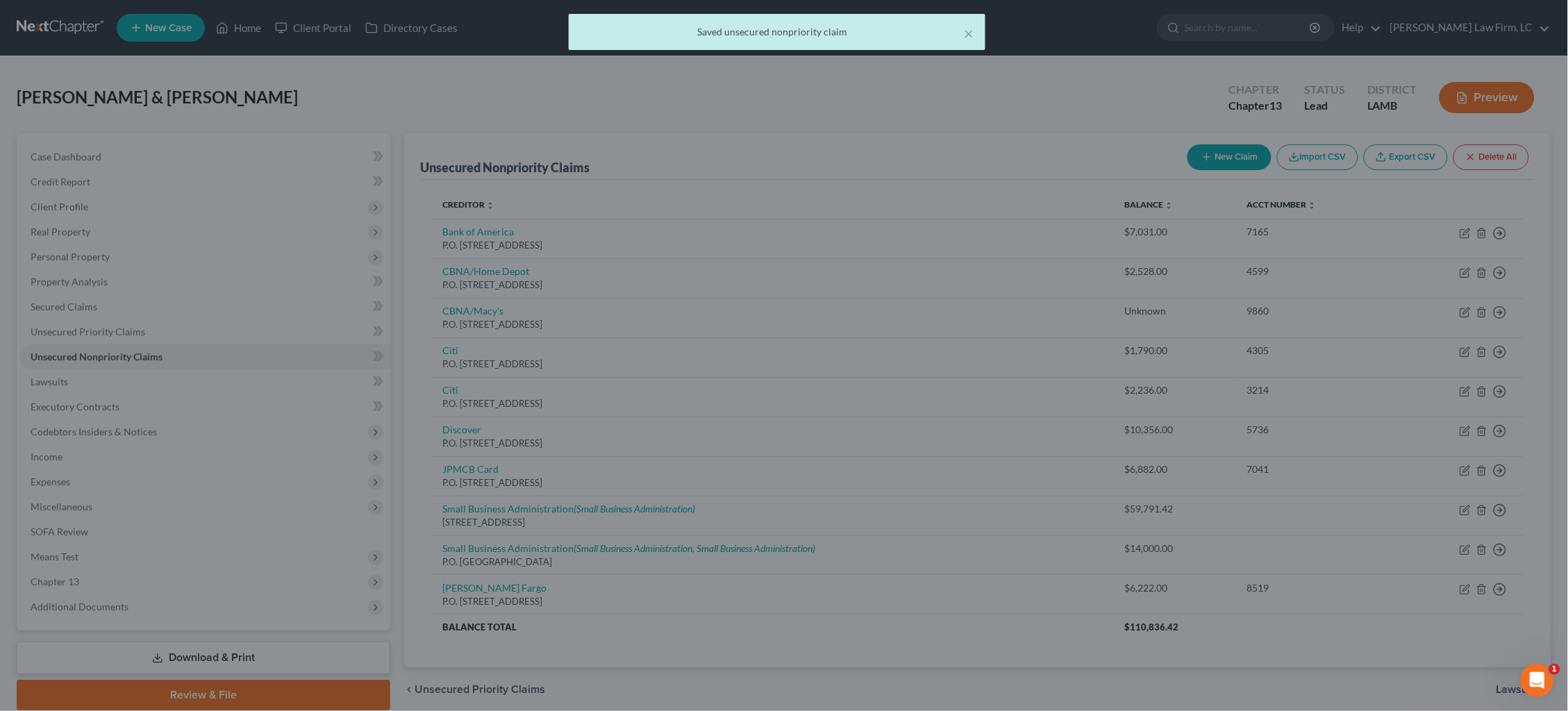
scroll to position [0, 0]
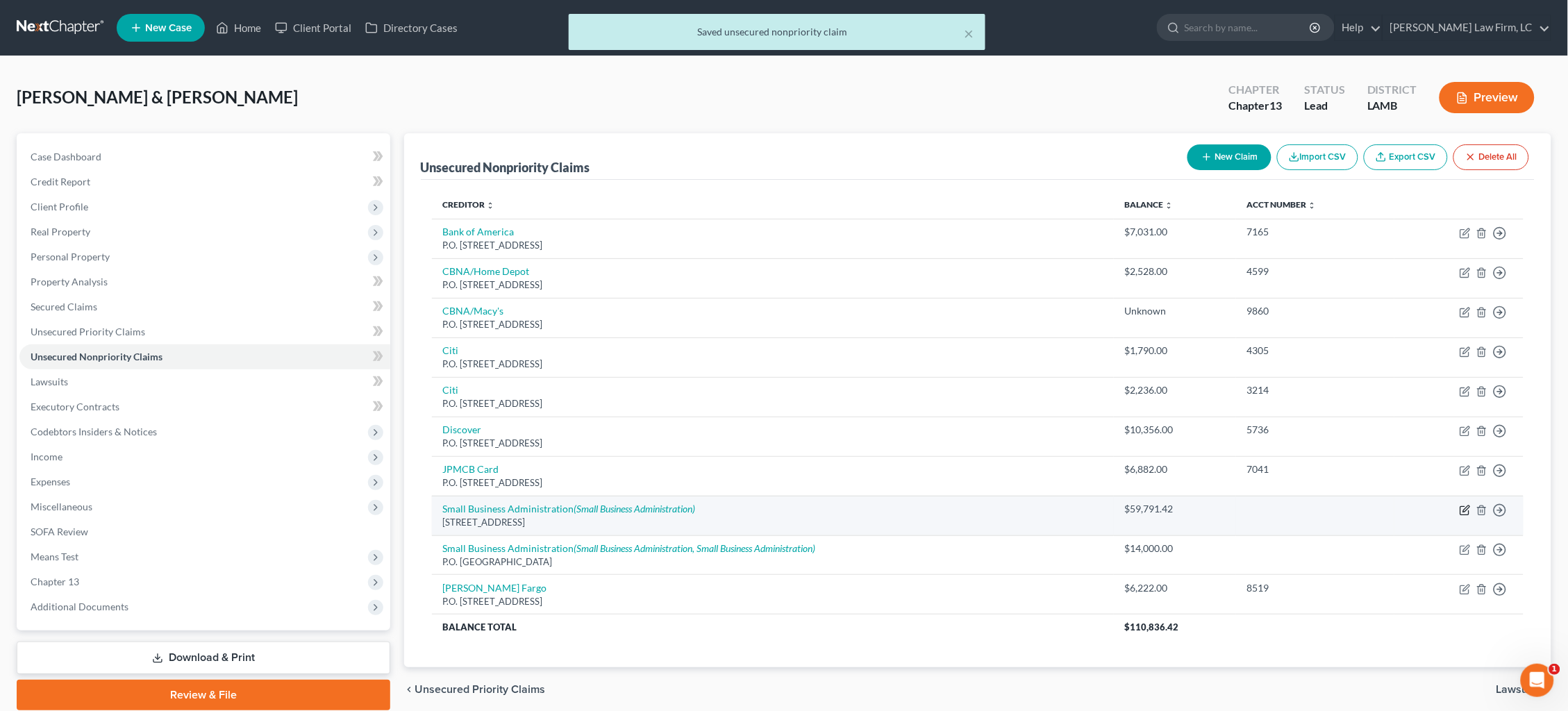
click at [1200, 505] on icon "button" at bounding box center [1465, 510] width 11 height 11
select select "4"
select select "10"
select select "1"
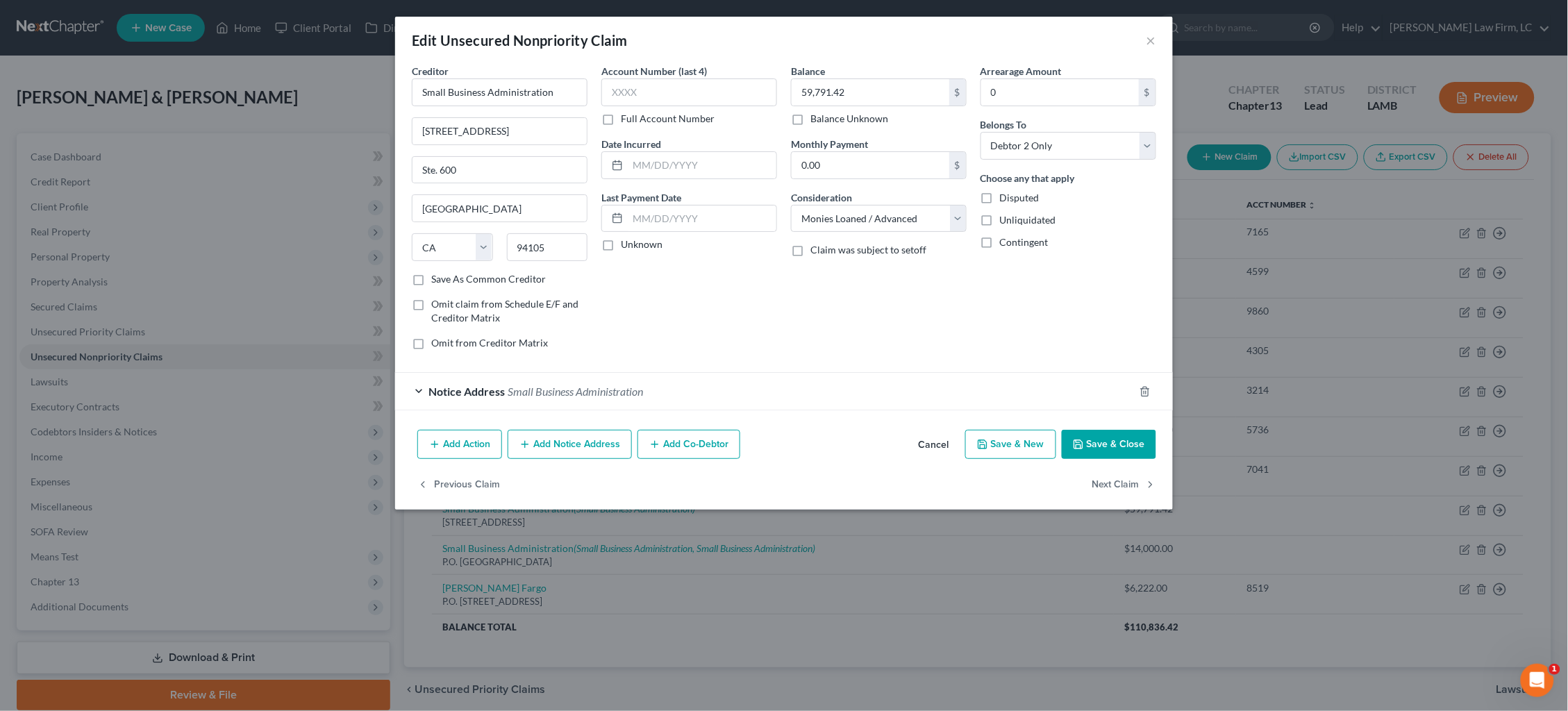
click at [601, 395] on div "Notice Address Small Business Administration" at bounding box center [765, 391] width 739 height 37
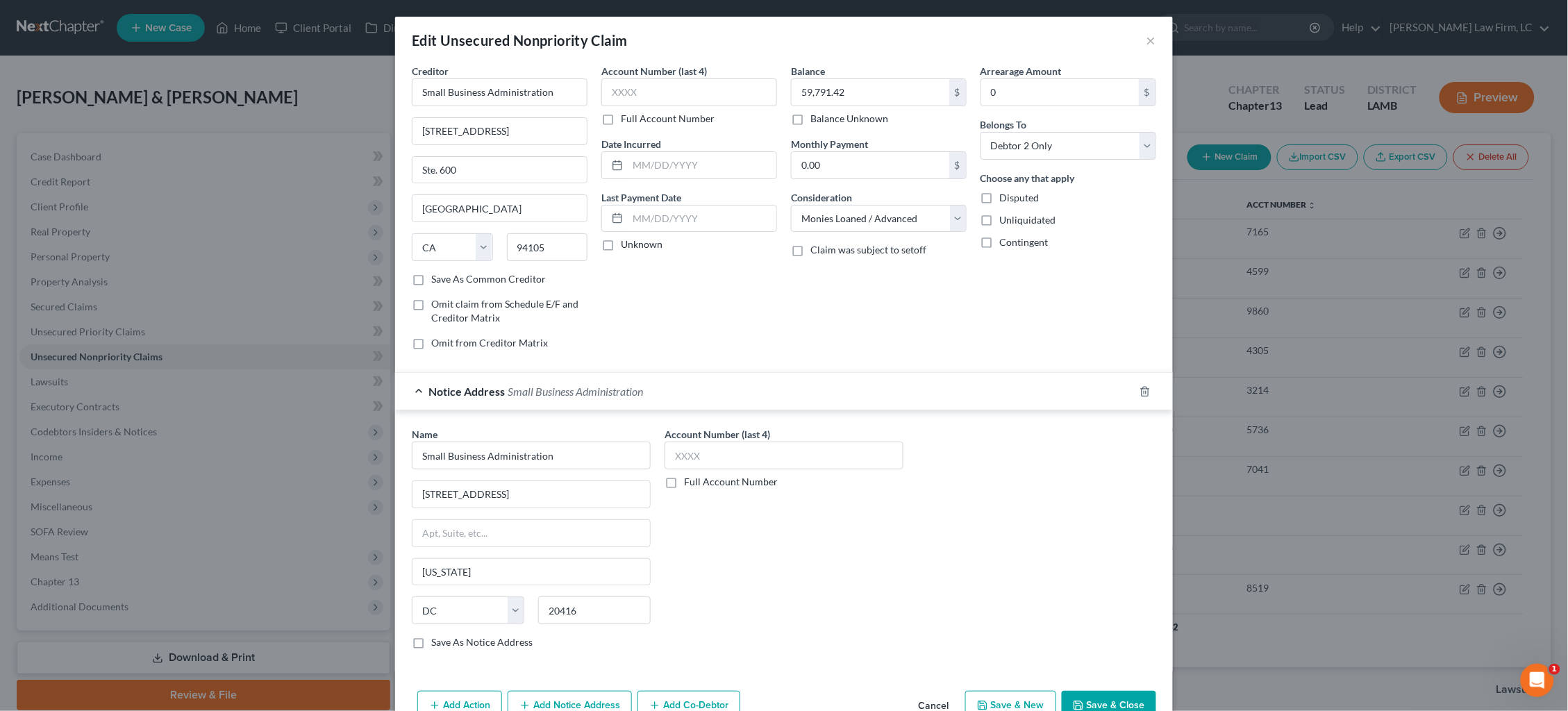
click at [598, 391] on span "Small Business Administration" at bounding box center [575, 391] width 135 height 13
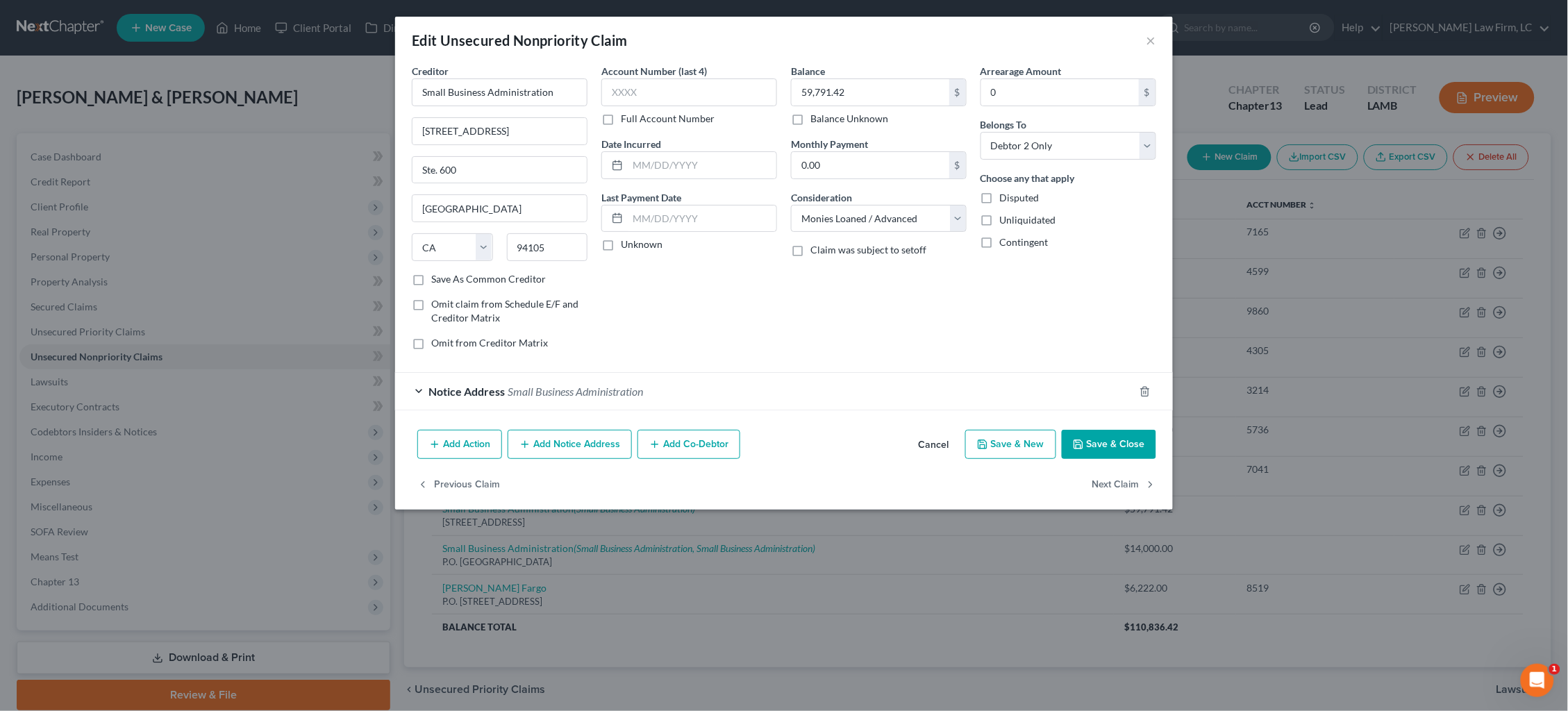
click at [587, 443] on button "Add Notice Address" at bounding box center [569, 444] width 124 height 29
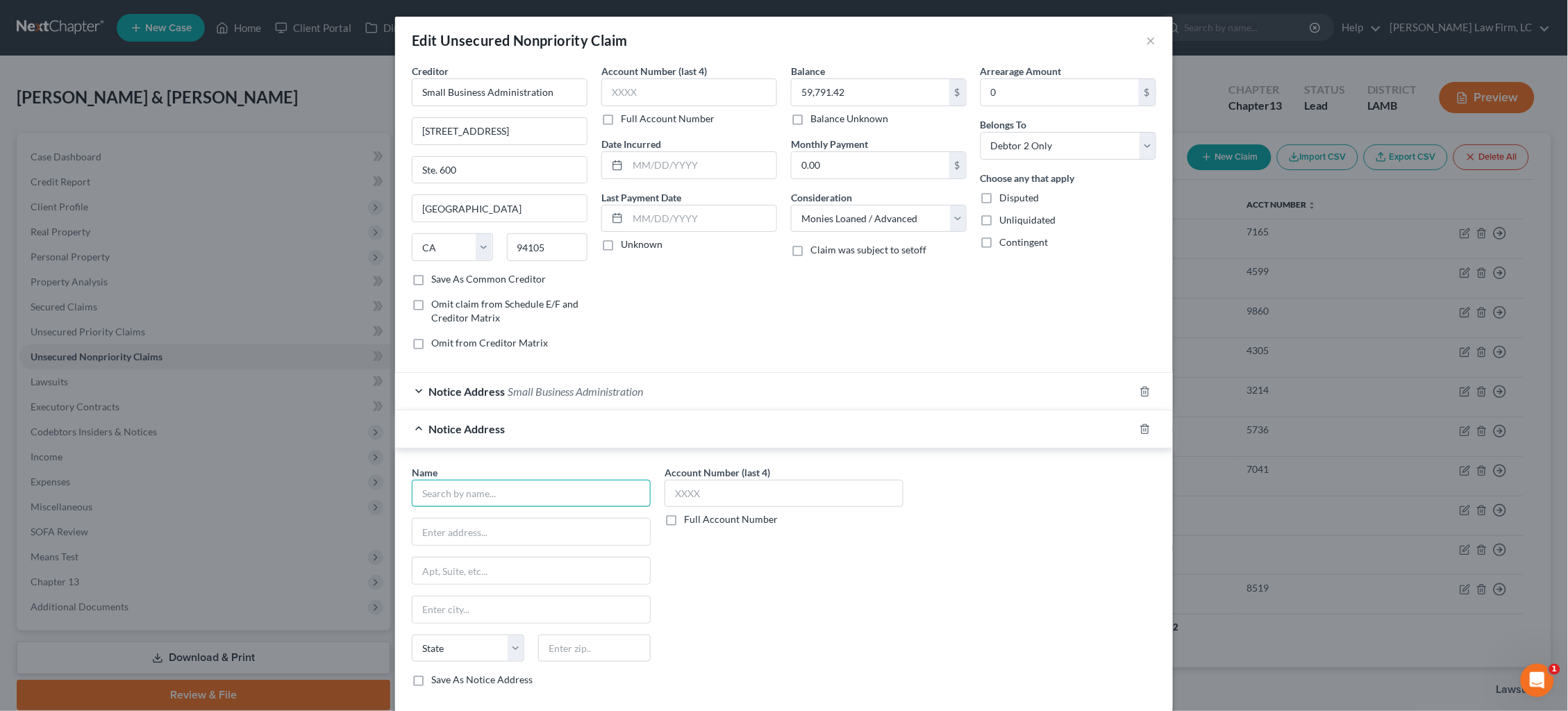
click at [536, 494] on input "text" at bounding box center [531, 493] width 239 height 28
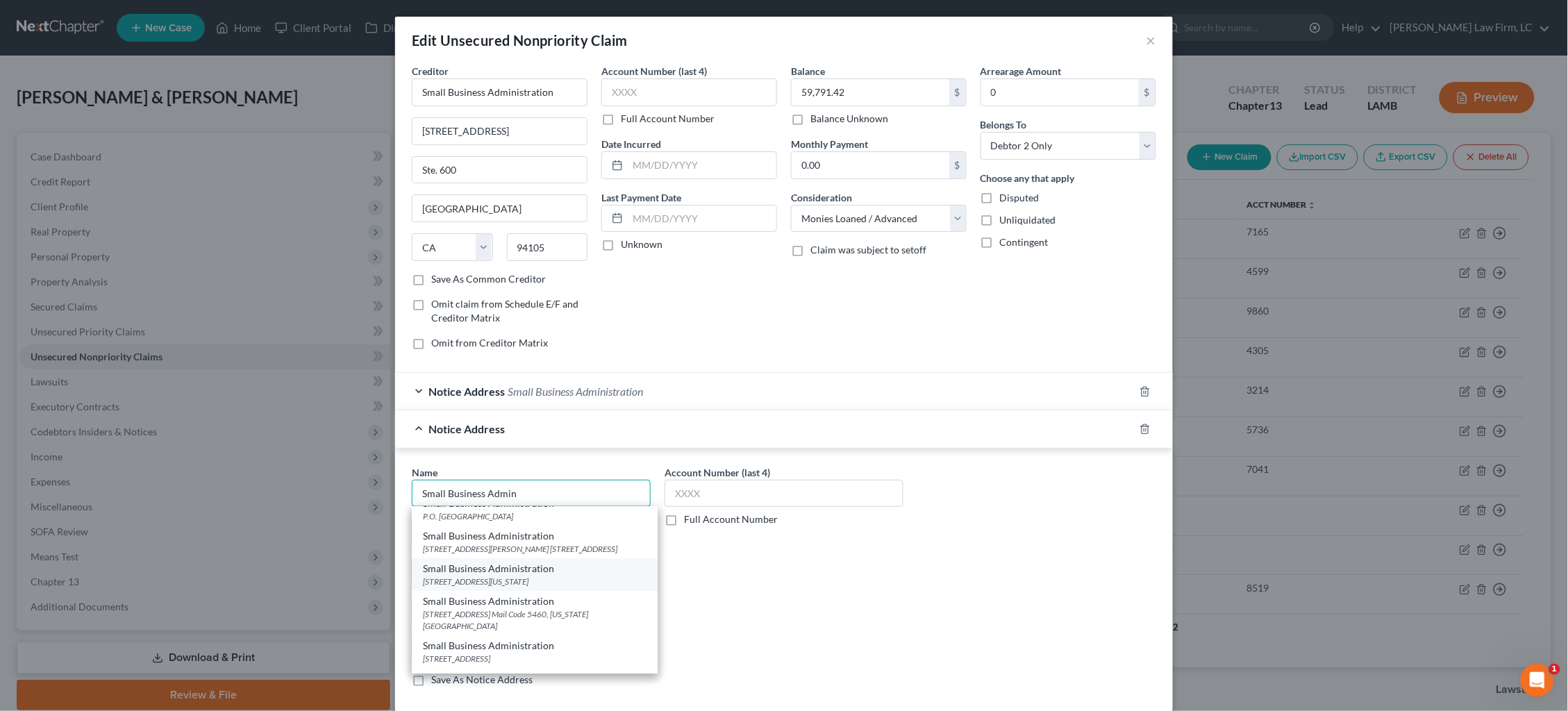
scroll to position [113, 0]
click at [573, 598] on div "[STREET_ADDRESS] Mail Code 5460, [US_STATE][GEOGRAPHIC_DATA]" at bounding box center [535, 619] width 224 height 23
type input "Small Business Administration"
type input "[STREET_ADDRESS]"
type input "Mail Code 5460"
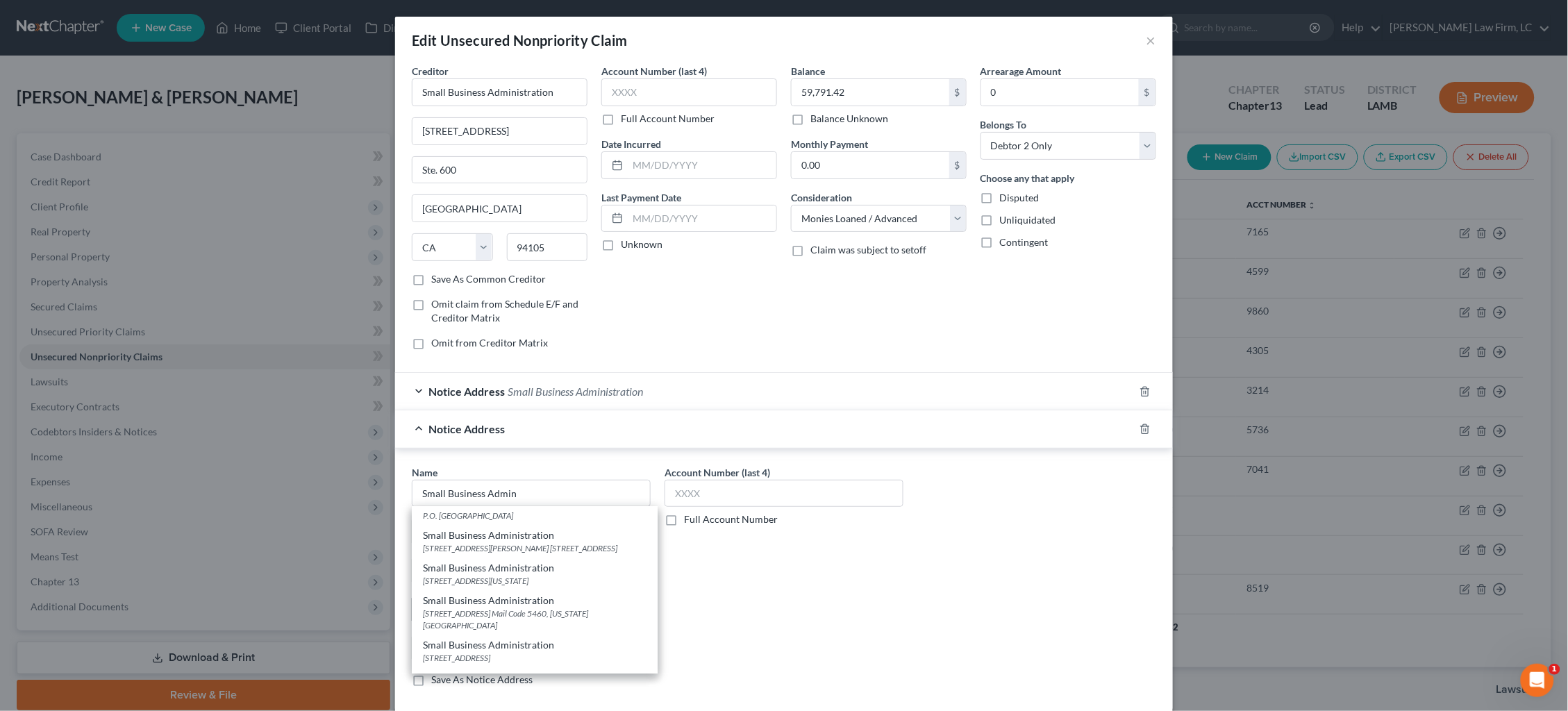
type input "[US_STATE]"
select select "8"
type input "20416"
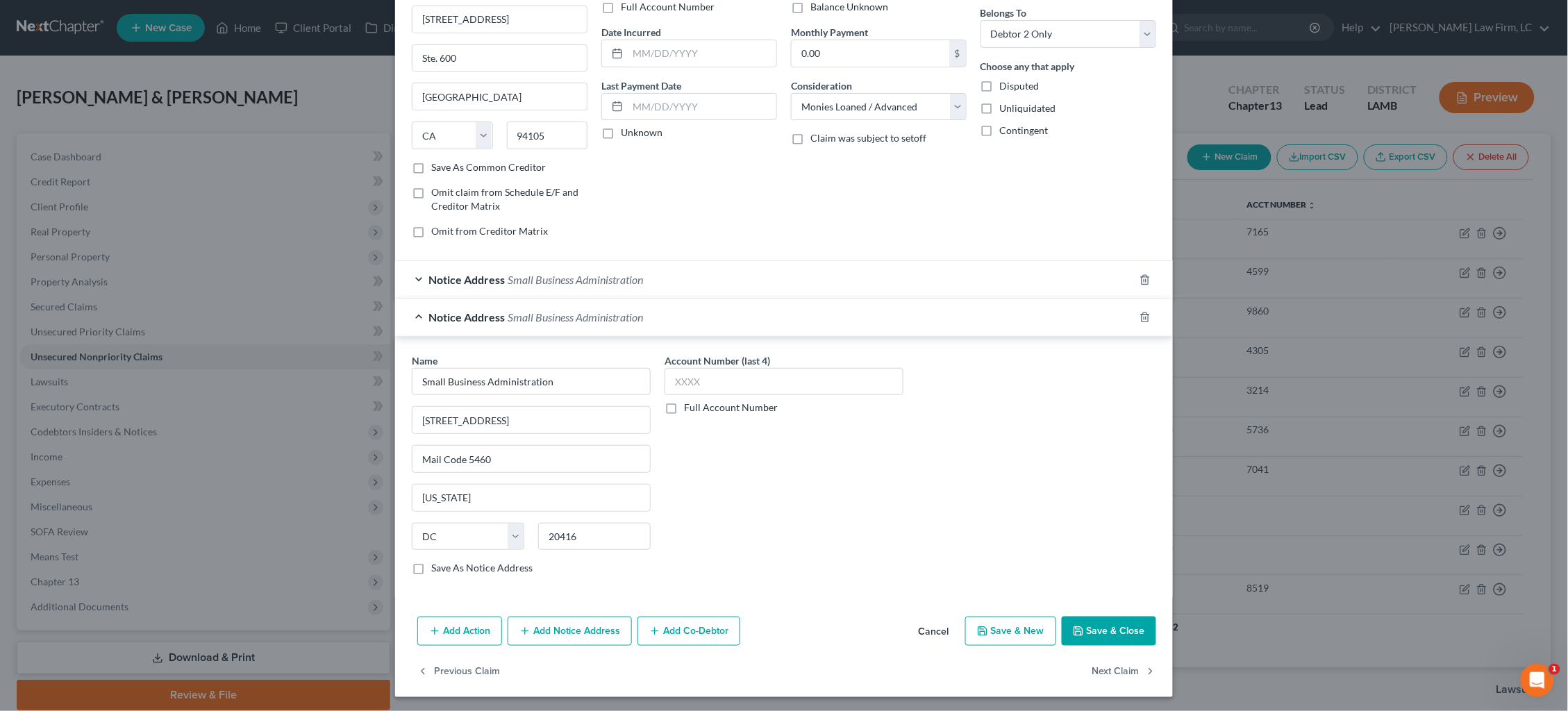
scroll to position [113, 0]
click at [1121, 598] on button "Save & Close" at bounding box center [1108, 631] width 94 height 29
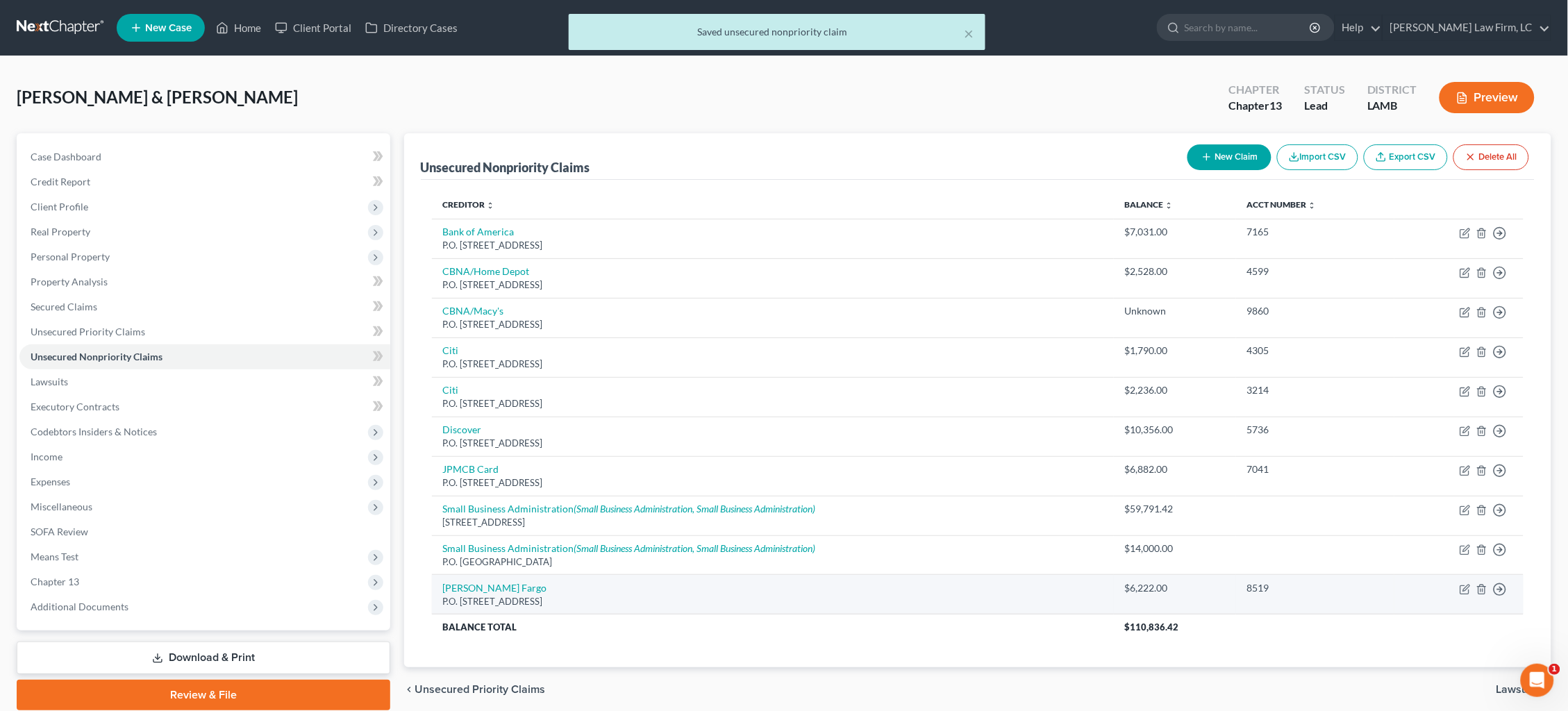
scroll to position [0, 0]
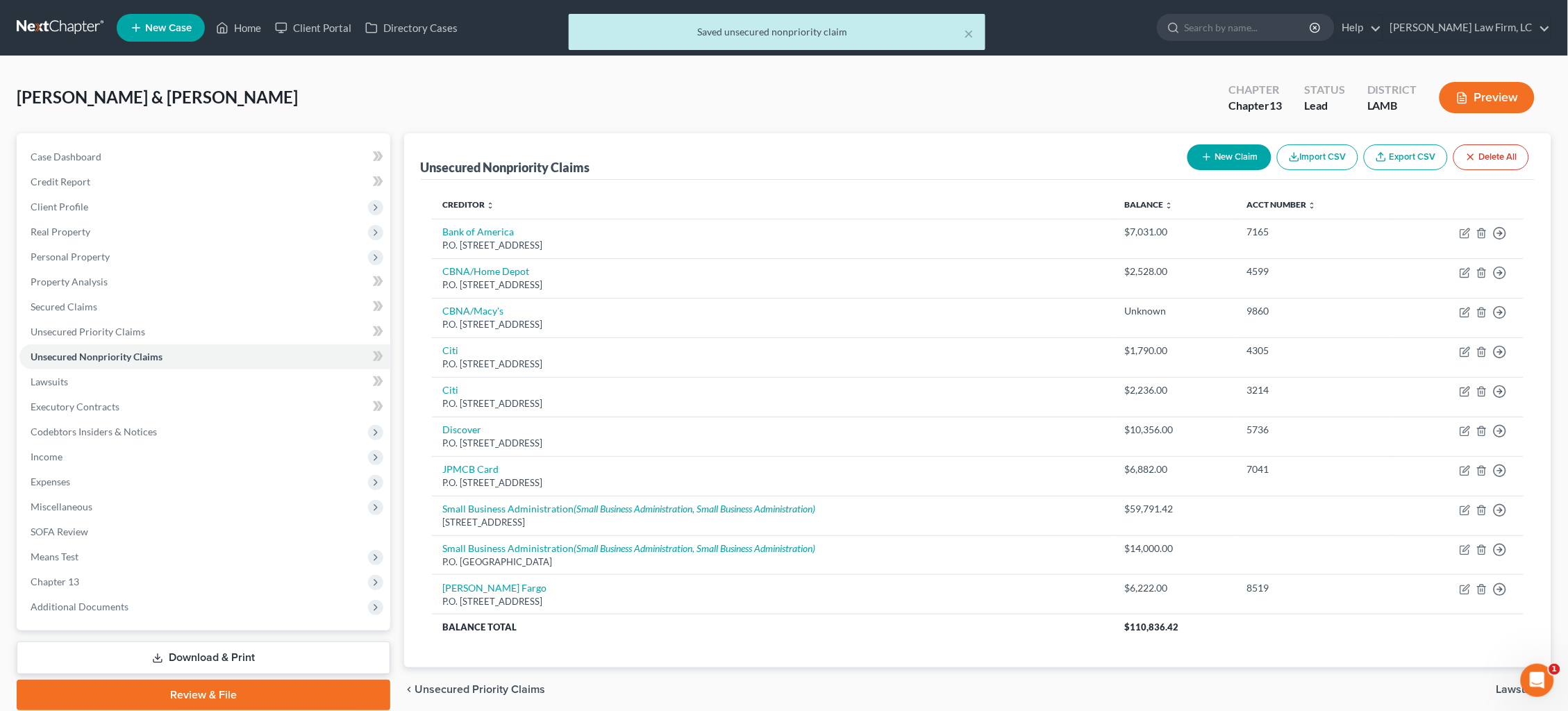
click at [270, 598] on link "Download & Print" at bounding box center [203, 658] width 374 height 33
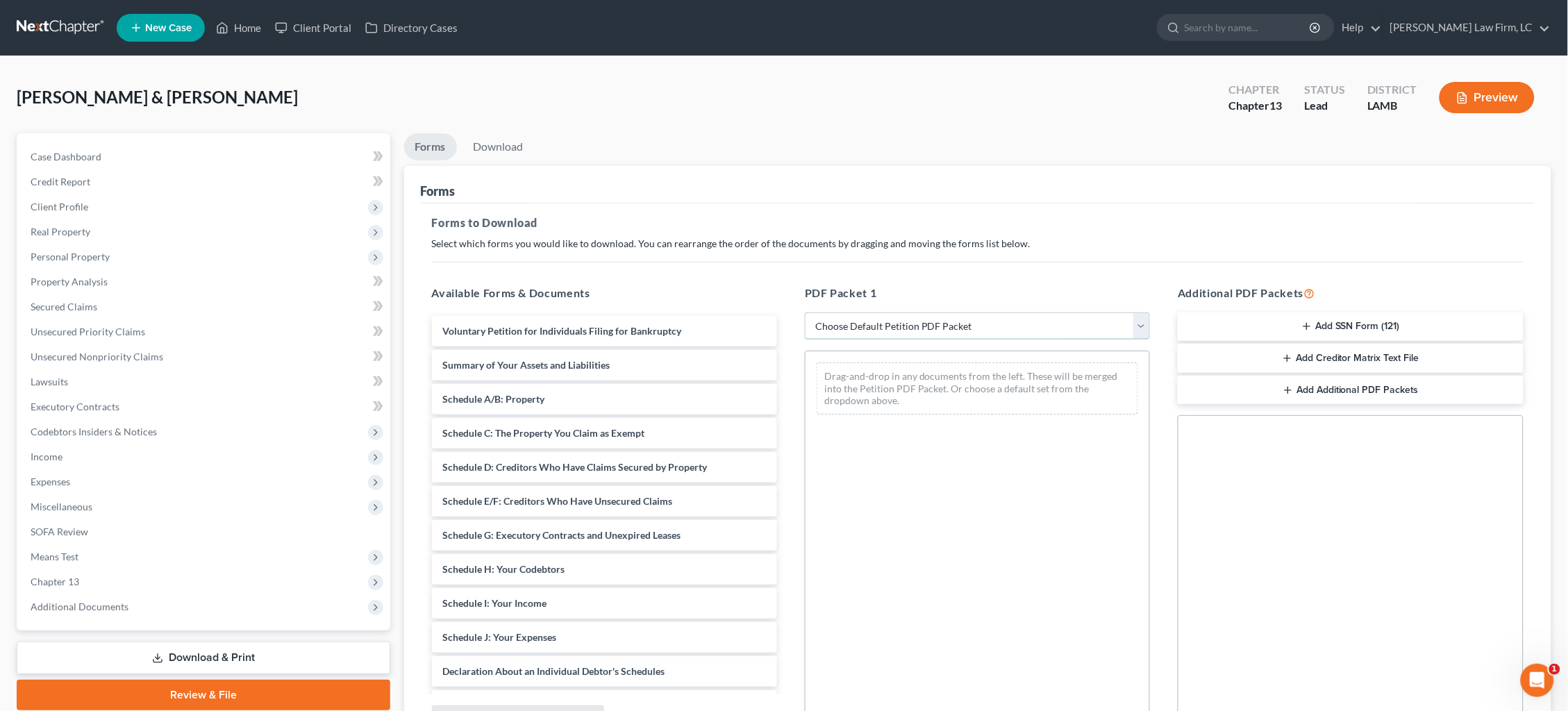
select select "0"
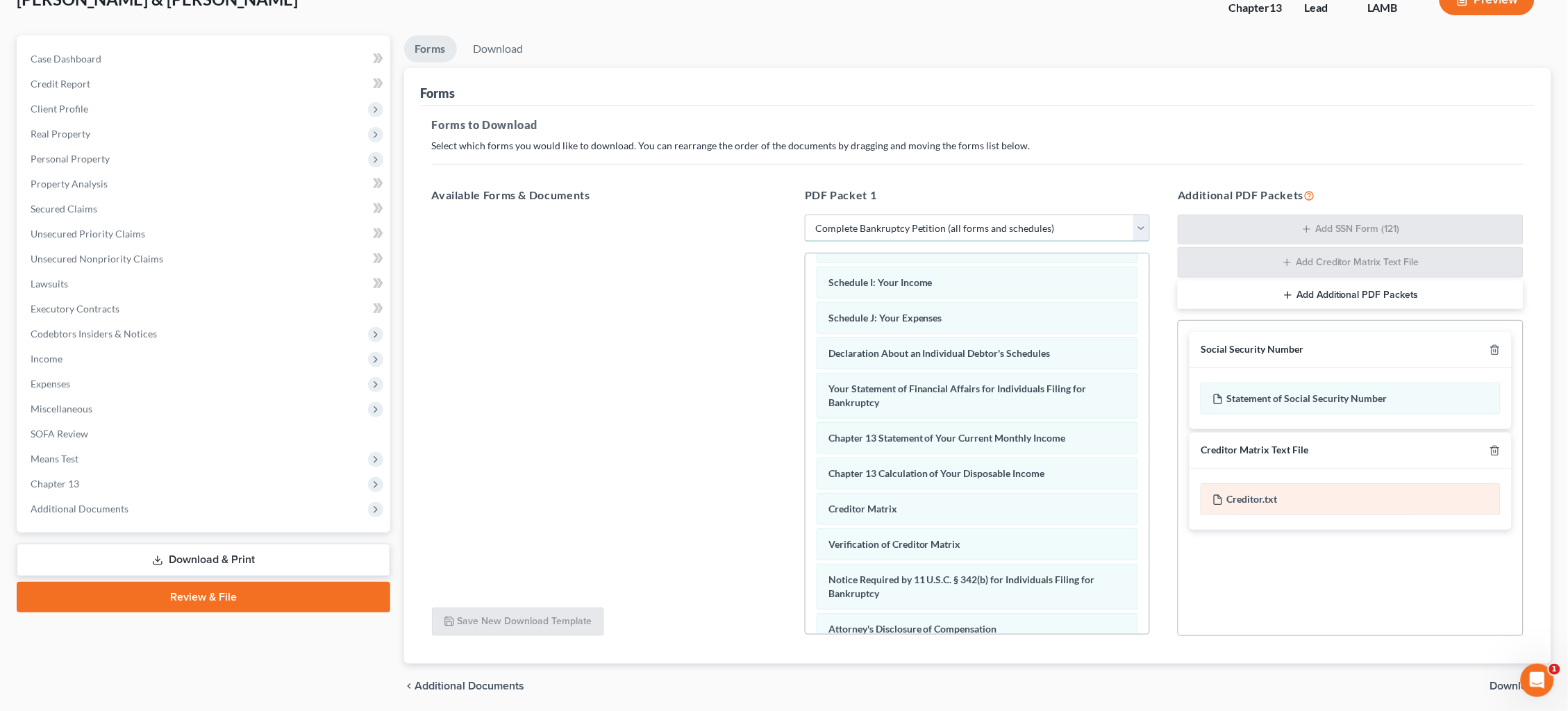
scroll to position [104, 0]
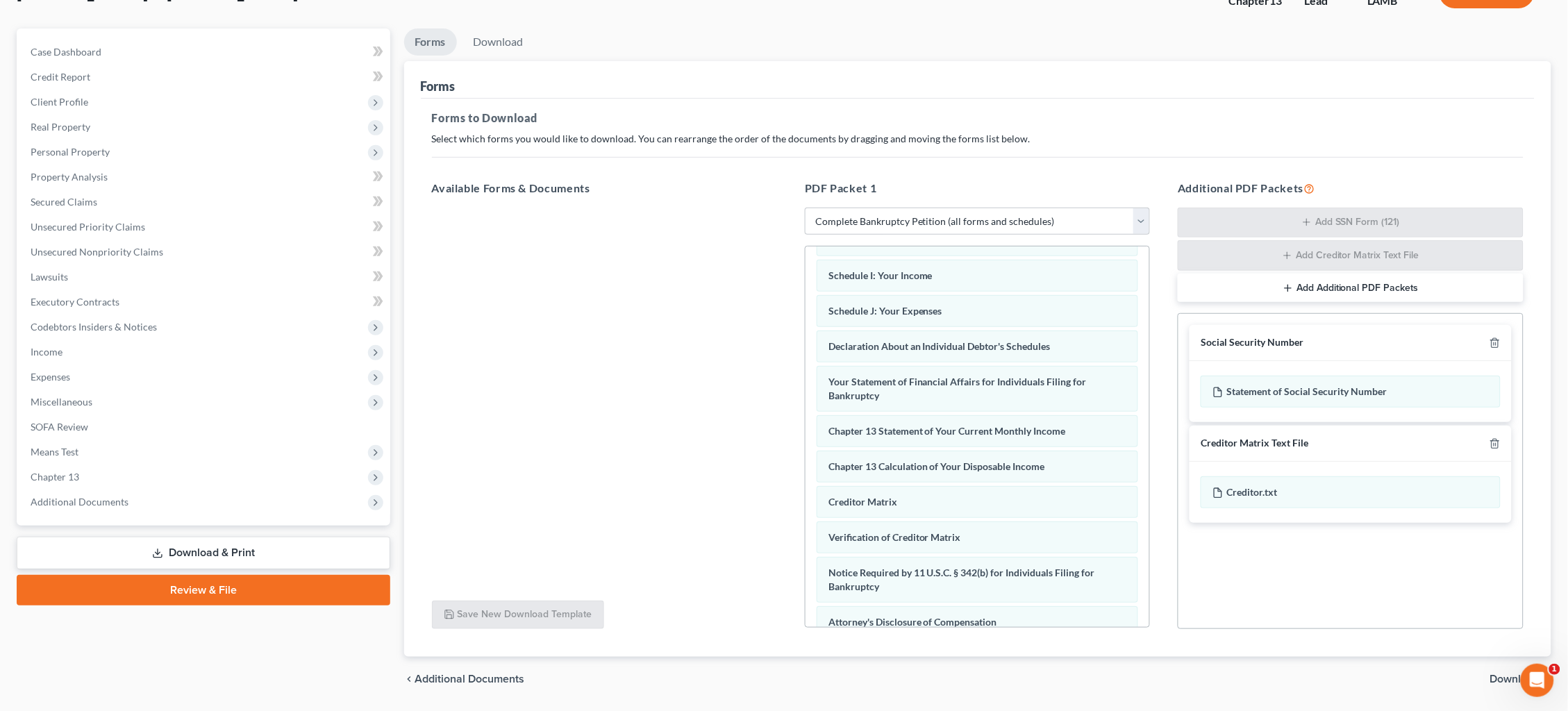
click at [1200, 438] on icon "button" at bounding box center [1495, 443] width 11 height 11
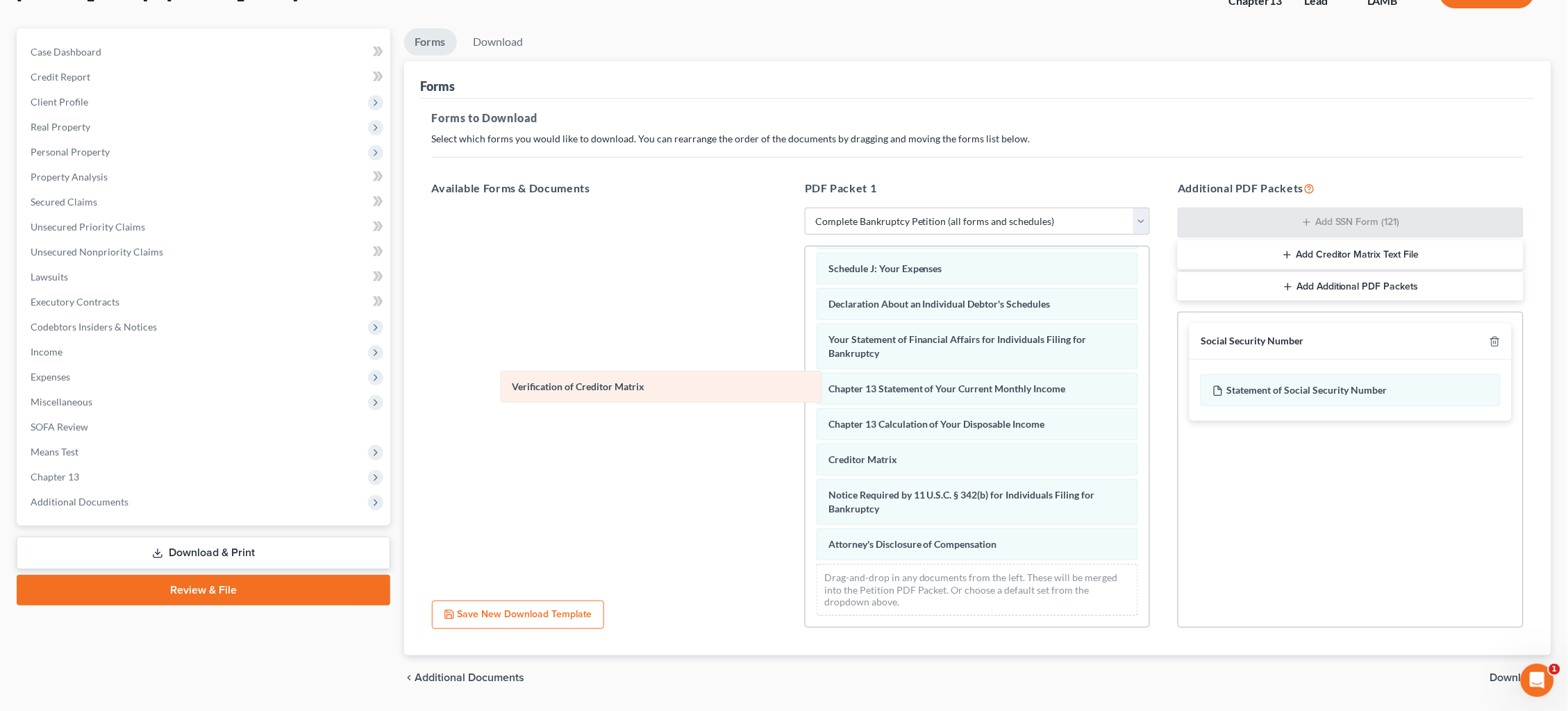
scroll to position [309, 0]
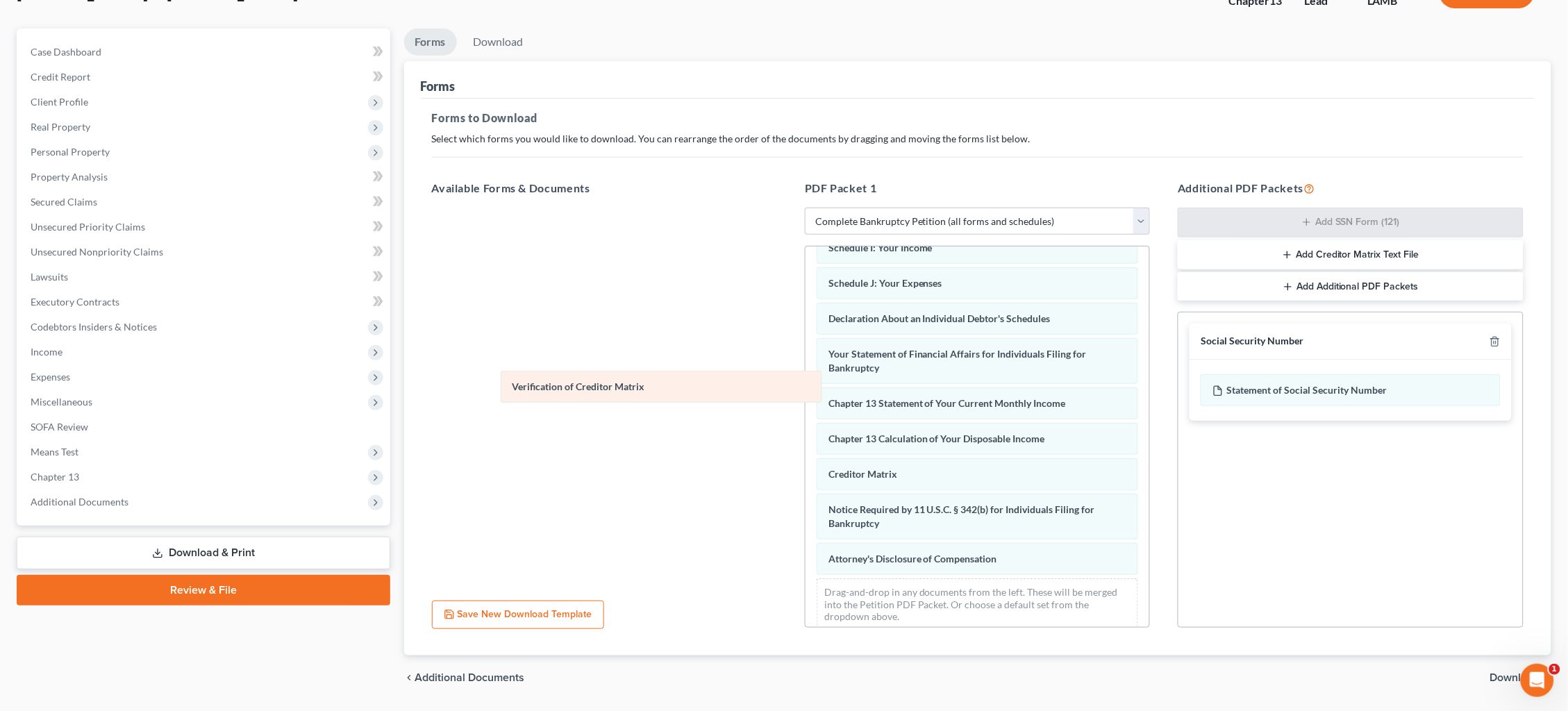
drag, startPoint x: 952, startPoint y: 465, endPoint x: 630, endPoint y: 376, distance: 334.1
click at [806, 376] on div "Verification of Creditor Matrix Voluntary Petition for Individuals Filing for B…" at bounding box center [977, 289] width 344 height 704
click at [1200, 598] on span "Download" at bounding box center [1515, 677] width 50 height 11
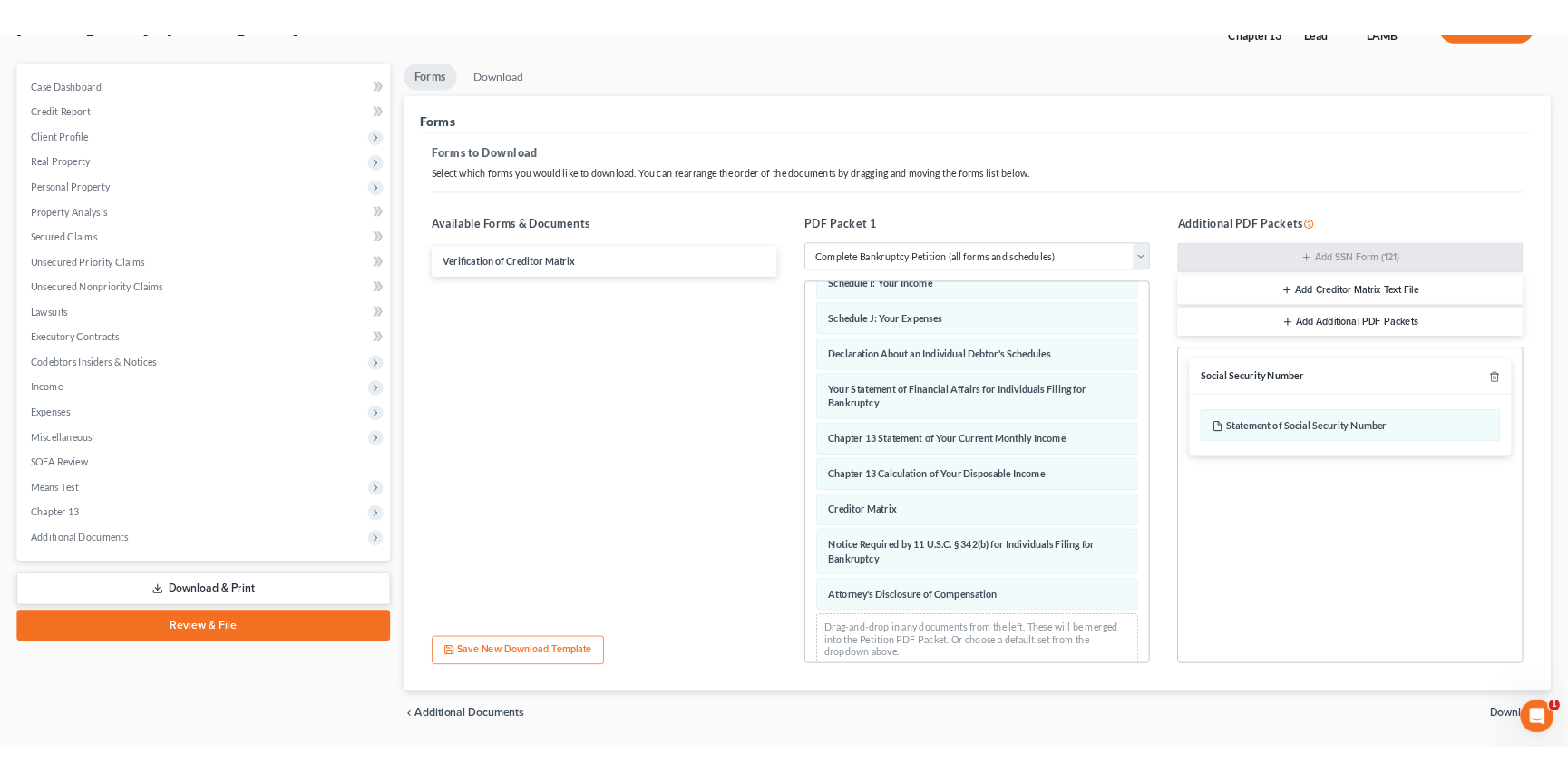
scroll to position [44, 0]
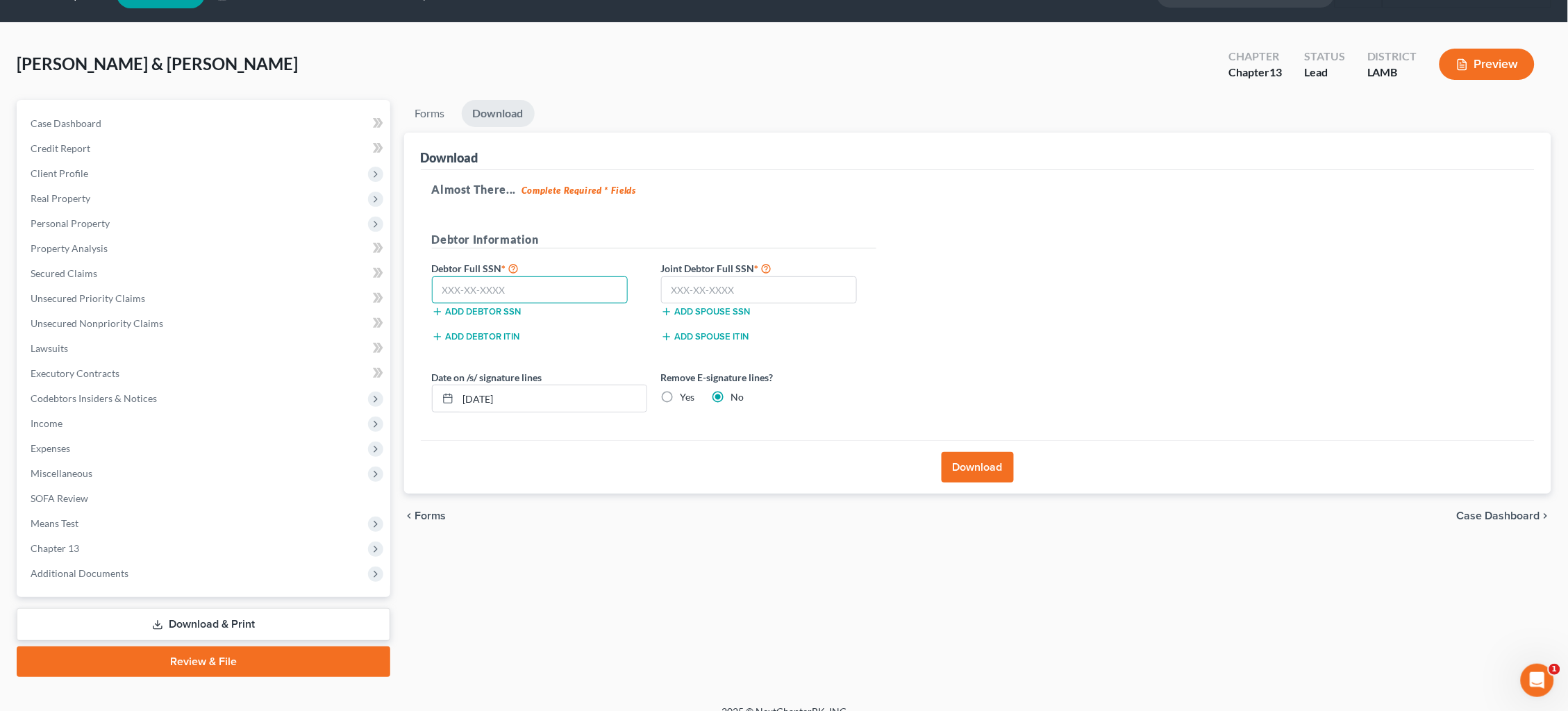
click at [526, 284] on input "text" at bounding box center [530, 290] width 197 height 28
type input "436-68-0608"
click at [779, 292] on input "text" at bounding box center [759, 290] width 197 height 28
type input "439-63-9172"
drag, startPoint x: 668, startPoint y: 392, endPoint x: 683, endPoint y: 396, distance: 15.5
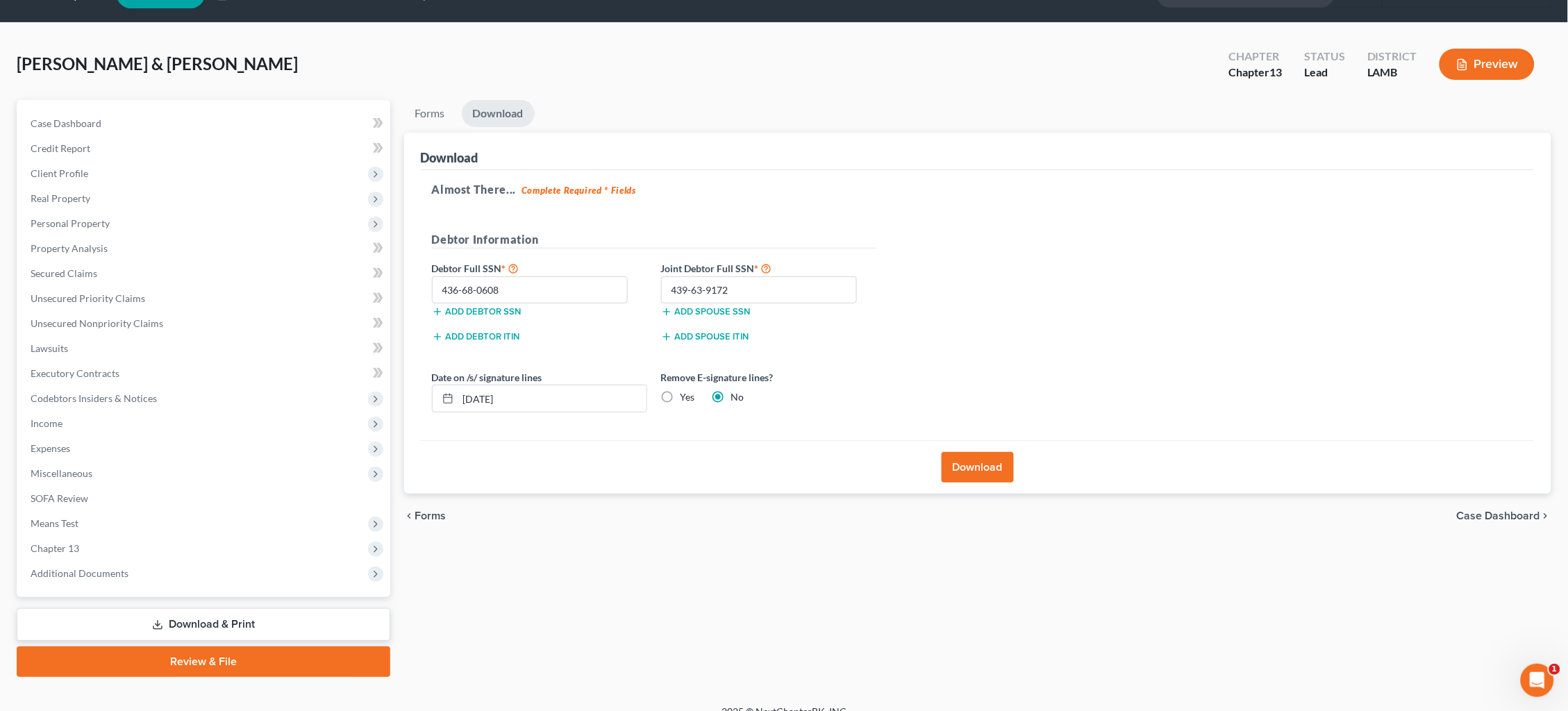
click at [681, 392] on label "Yes" at bounding box center [688, 397] width 15 height 14
click at [686, 392] on input "Yes" at bounding box center [691, 395] width 9 height 9
radio input "true"
radio input "false"
click at [983, 465] on button "Download" at bounding box center [977, 467] width 72 height 31
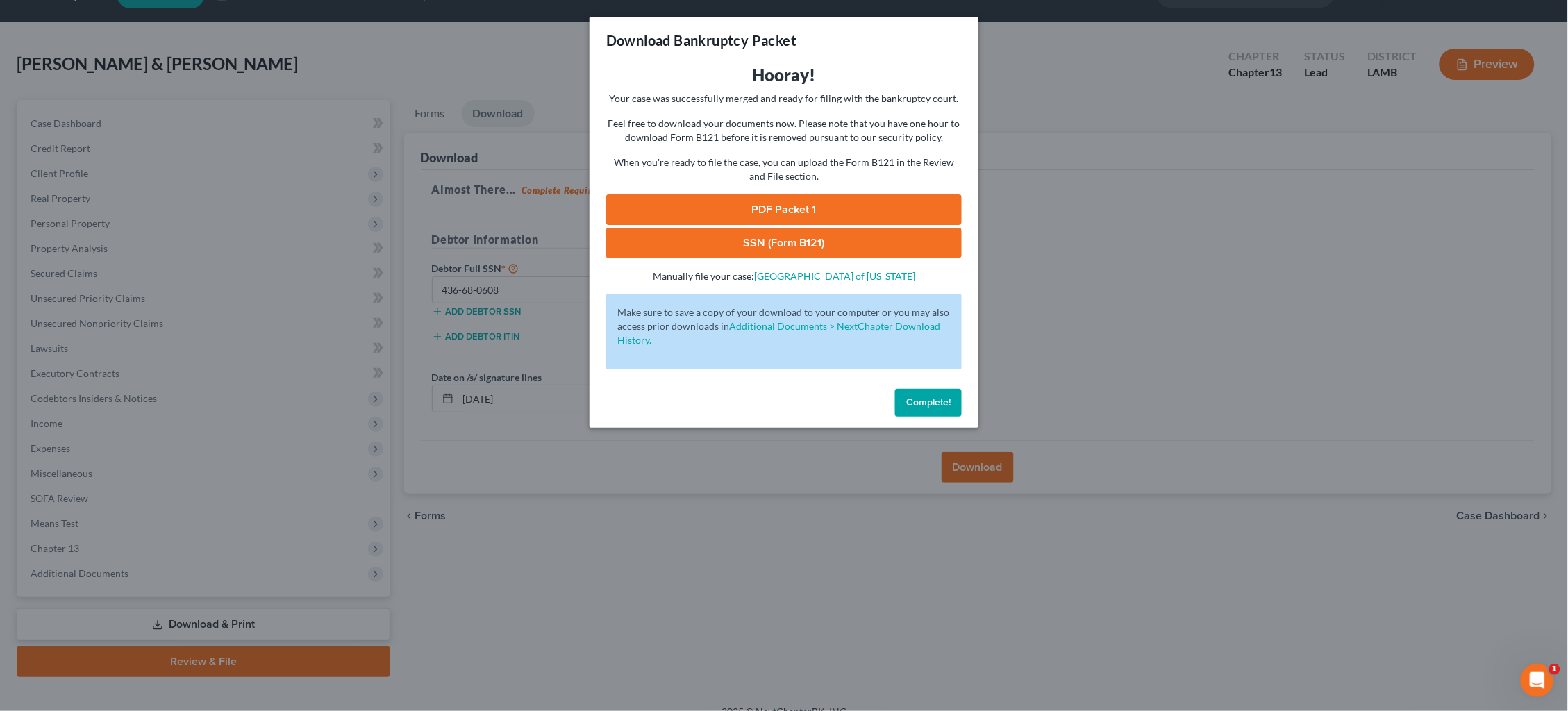
click at [844, 243] on link "SSN (Form B121)" at bounding box center [784, 243] width 355 height 31
click at [857, 200] on link "PDF Packet 1" at bounding box center [784, 210] width 355 height 31
click at [1122, 84] on div "Download Bankruptcy Packet Hooray! Your case was successfully merged and ready …" at bounding box center [784, 355] width 1568 height 711
